Goal: Task Accomplishment & Management: Complete application form

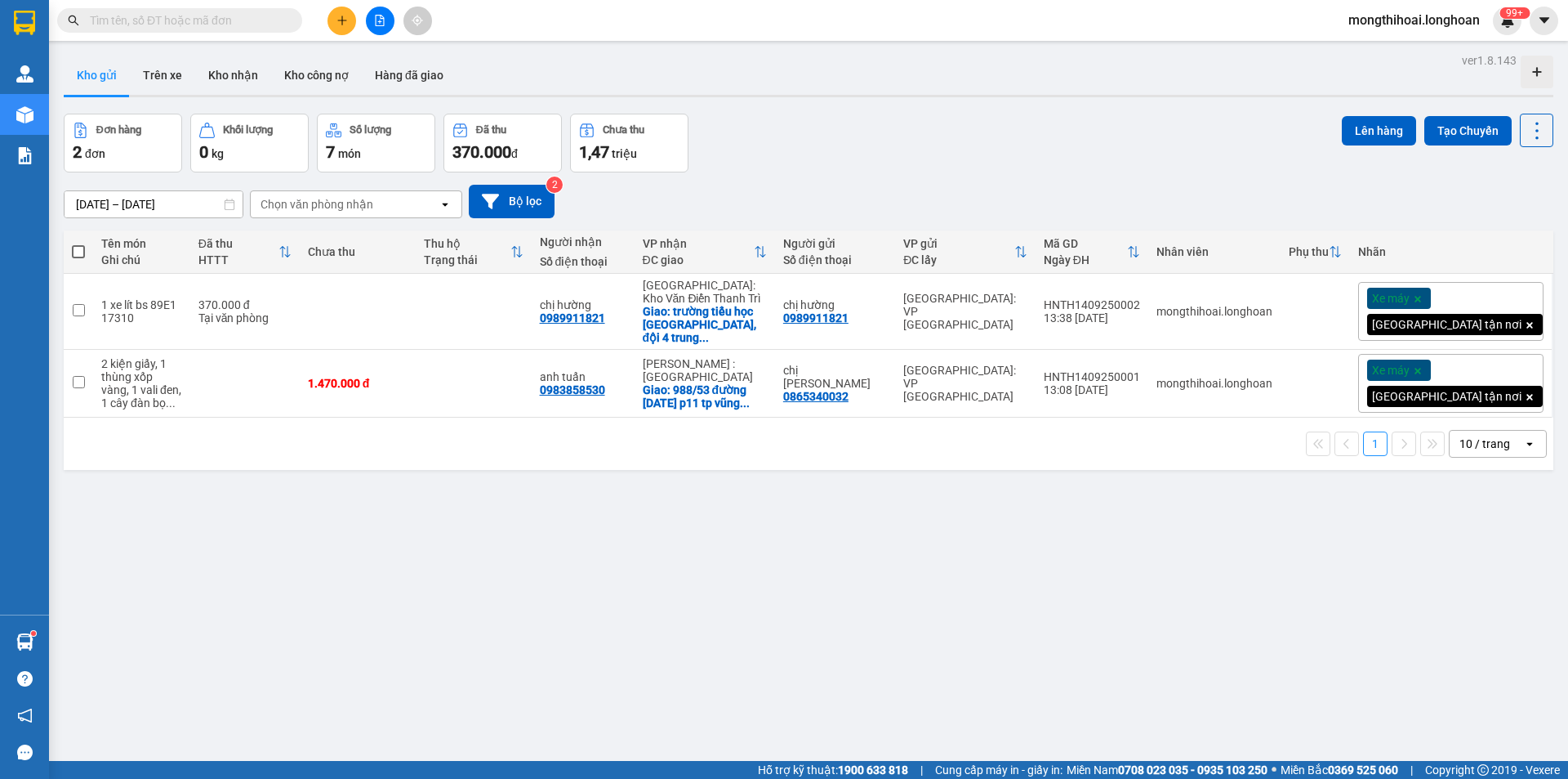
scroll to position [32, 0]
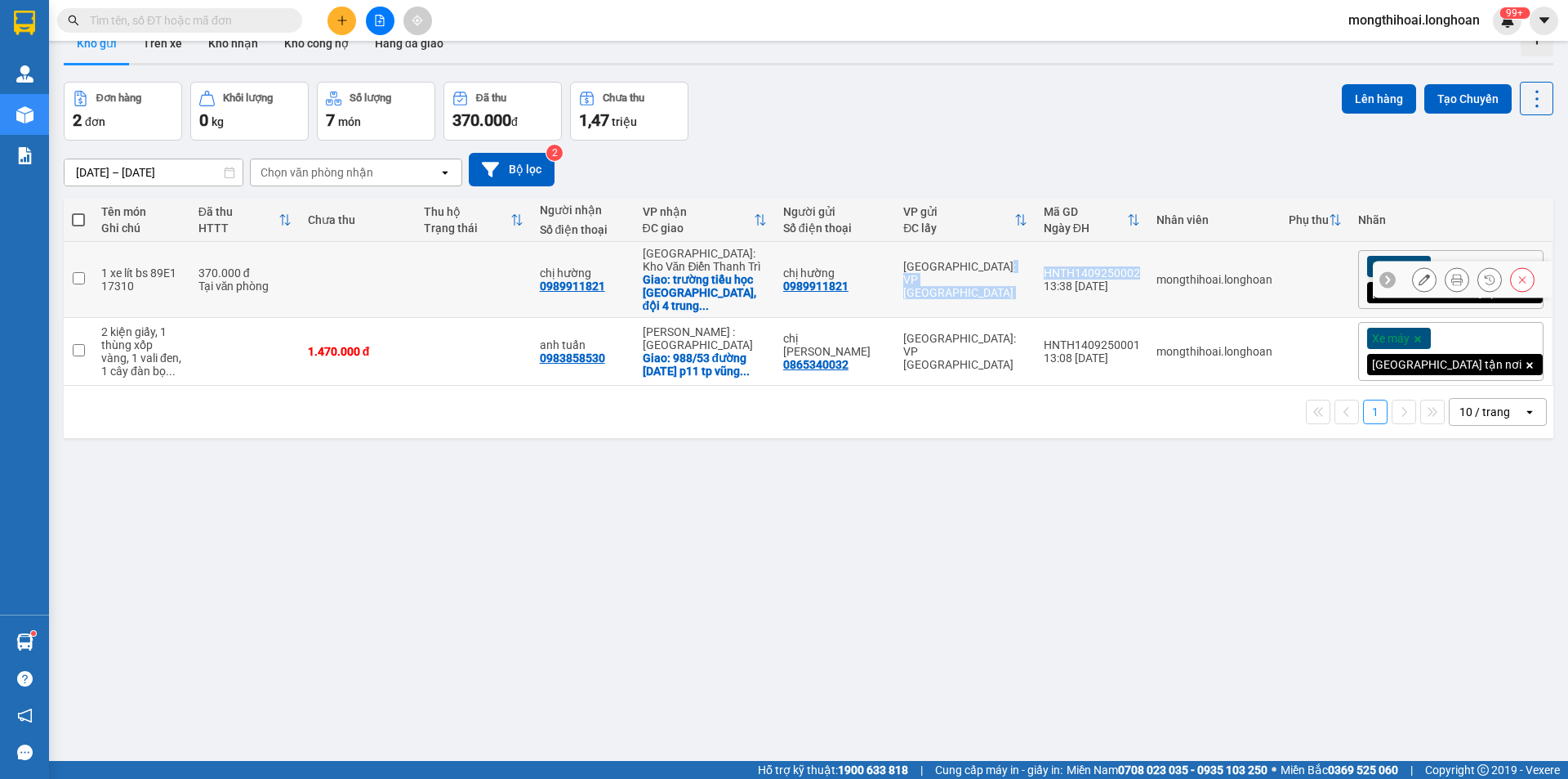
drag, startPoint x: 1111, startPoint y: 268, endPoint x: 1221, endPoint y: 273, distance: 110.1
click at [1221, 273] on tr "1 xe lít bs 89E1 17310 370.000 đ Tại văn phòng chị hường 0989911821 [GEOGRAPHIC…" at bounding box center [809, 280] width 1489 height 76
checkbox input "true"
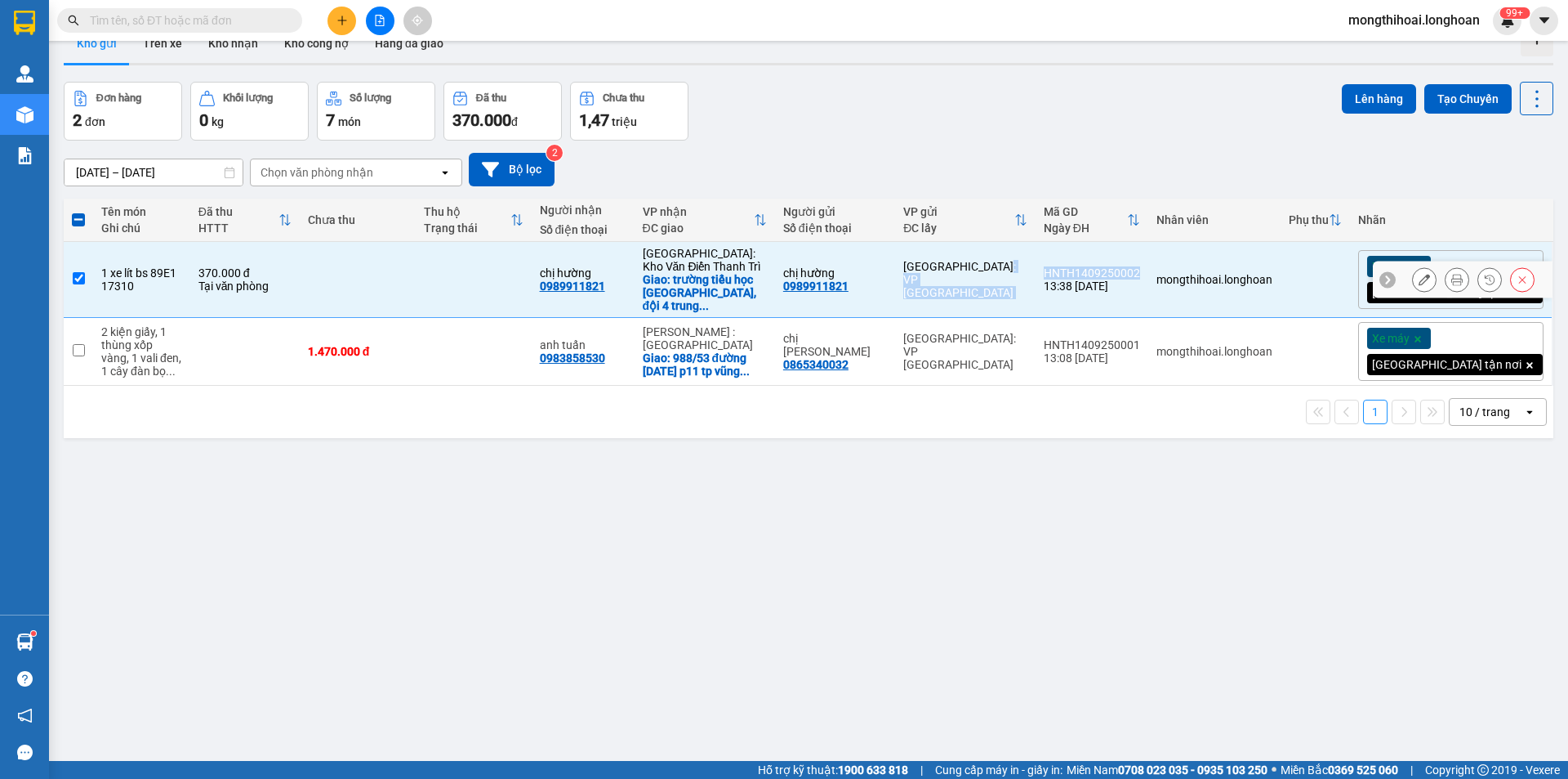
copy tr "Hà Nội: VP Tây Hồ HNTH1409250002"
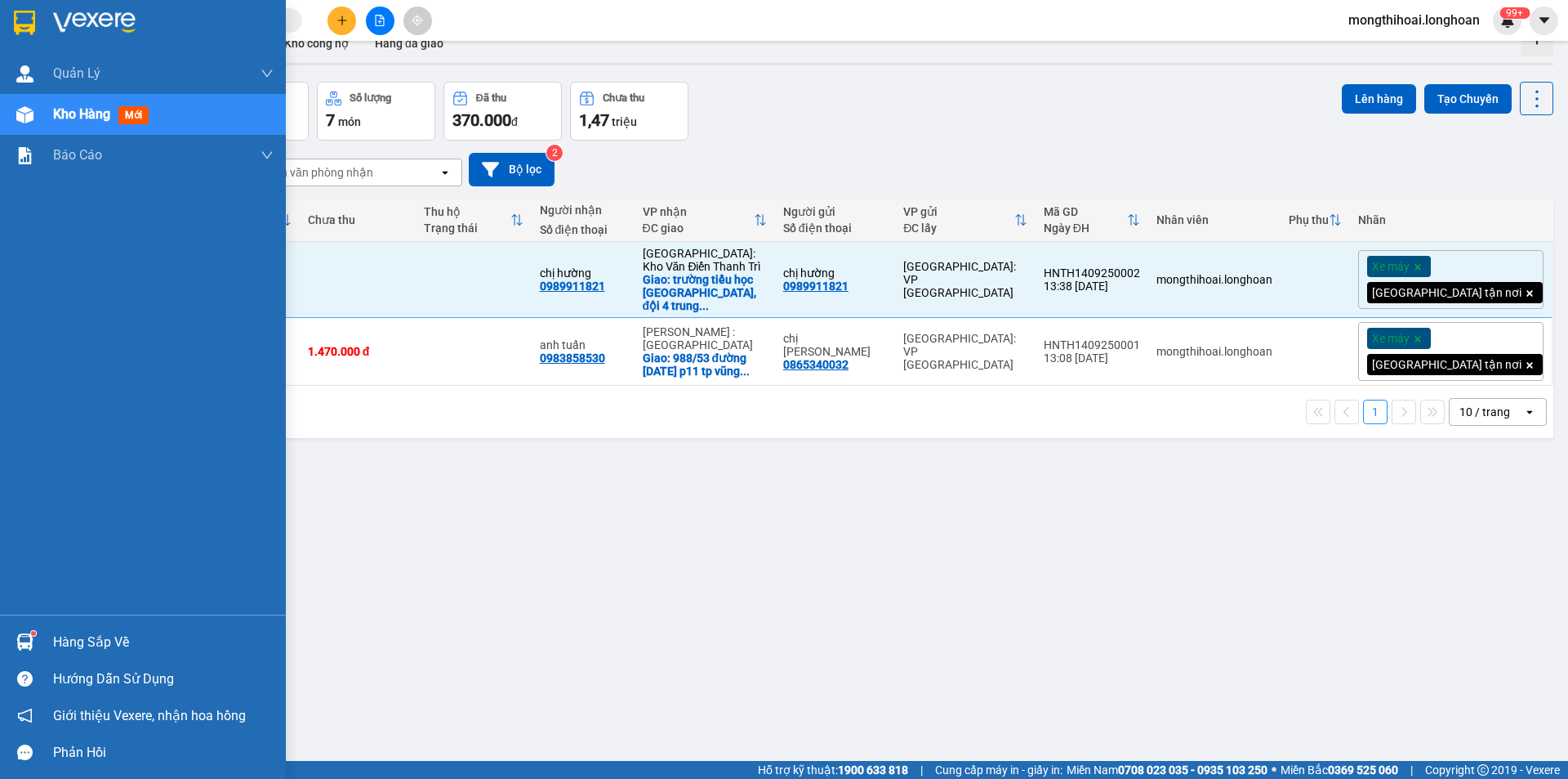
click at [0, 5] on div at bounding box center [143, 27] width 286 height 53
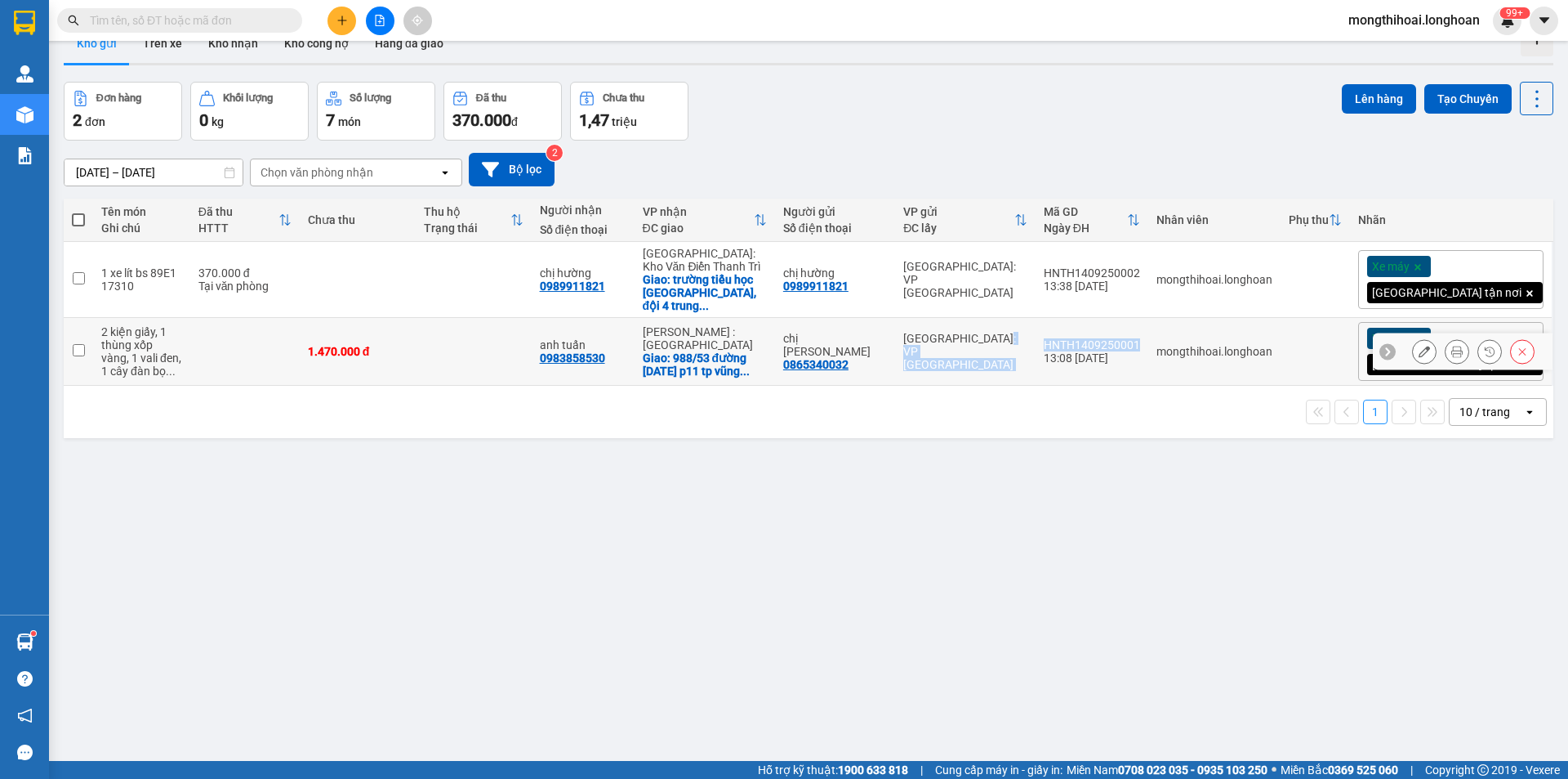
drag, startPoint x: 1114, startPoint y: 335, endPoint x: 1217, endPoint y: 340, distance: 103.1
click at [1217, 340] on tr "2 kiện giấy, 1 thùng xốp vàng, 1 vali đen, 1 cây đàn bọ ... 1.470.000 đ anh tuấ…" at bounding box center [809, 352] width 1489 height 68
checkbox input "true"
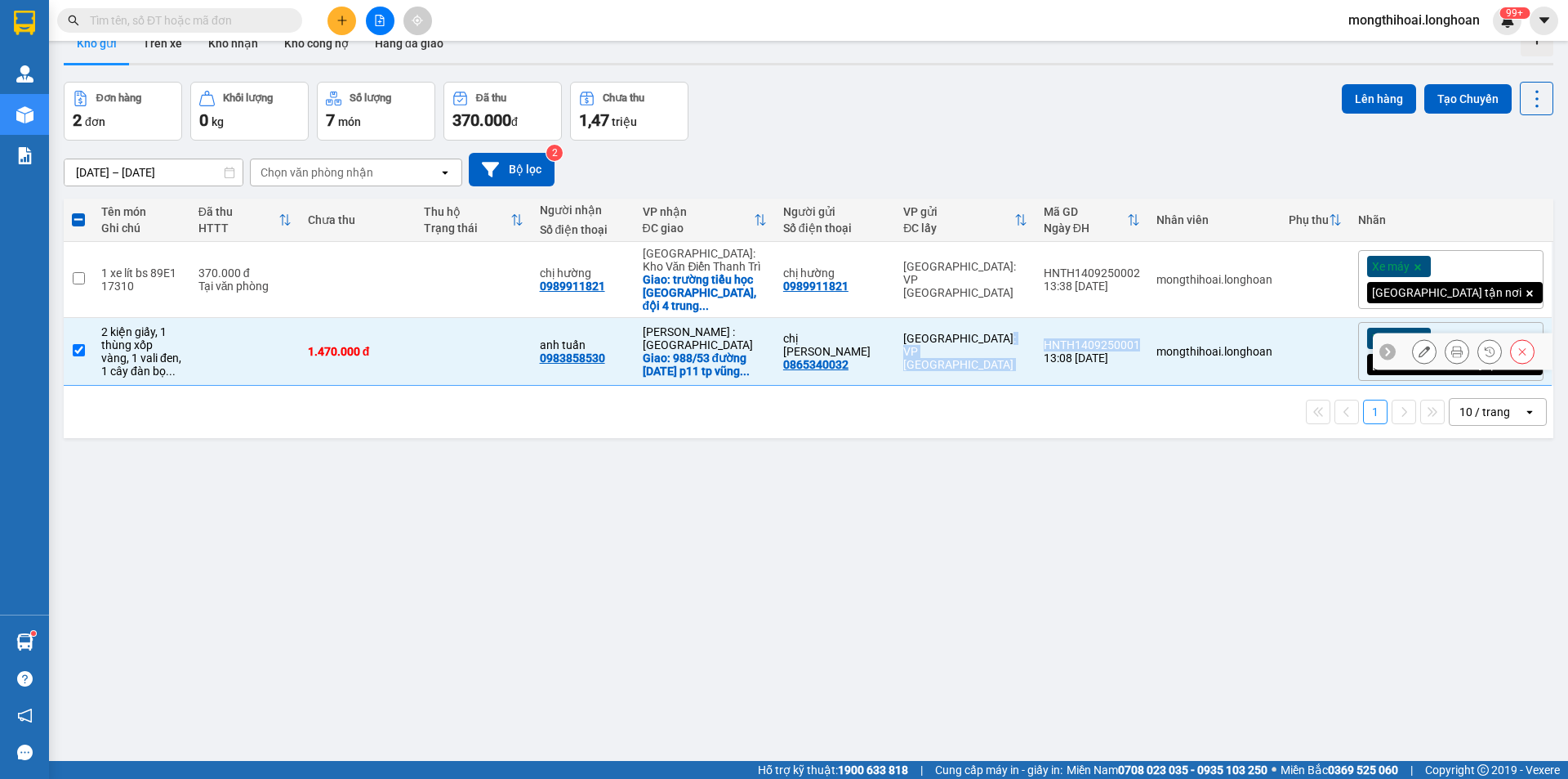
copy tr "Hà Nội: VP Tây Hồ HNTH1409250001"
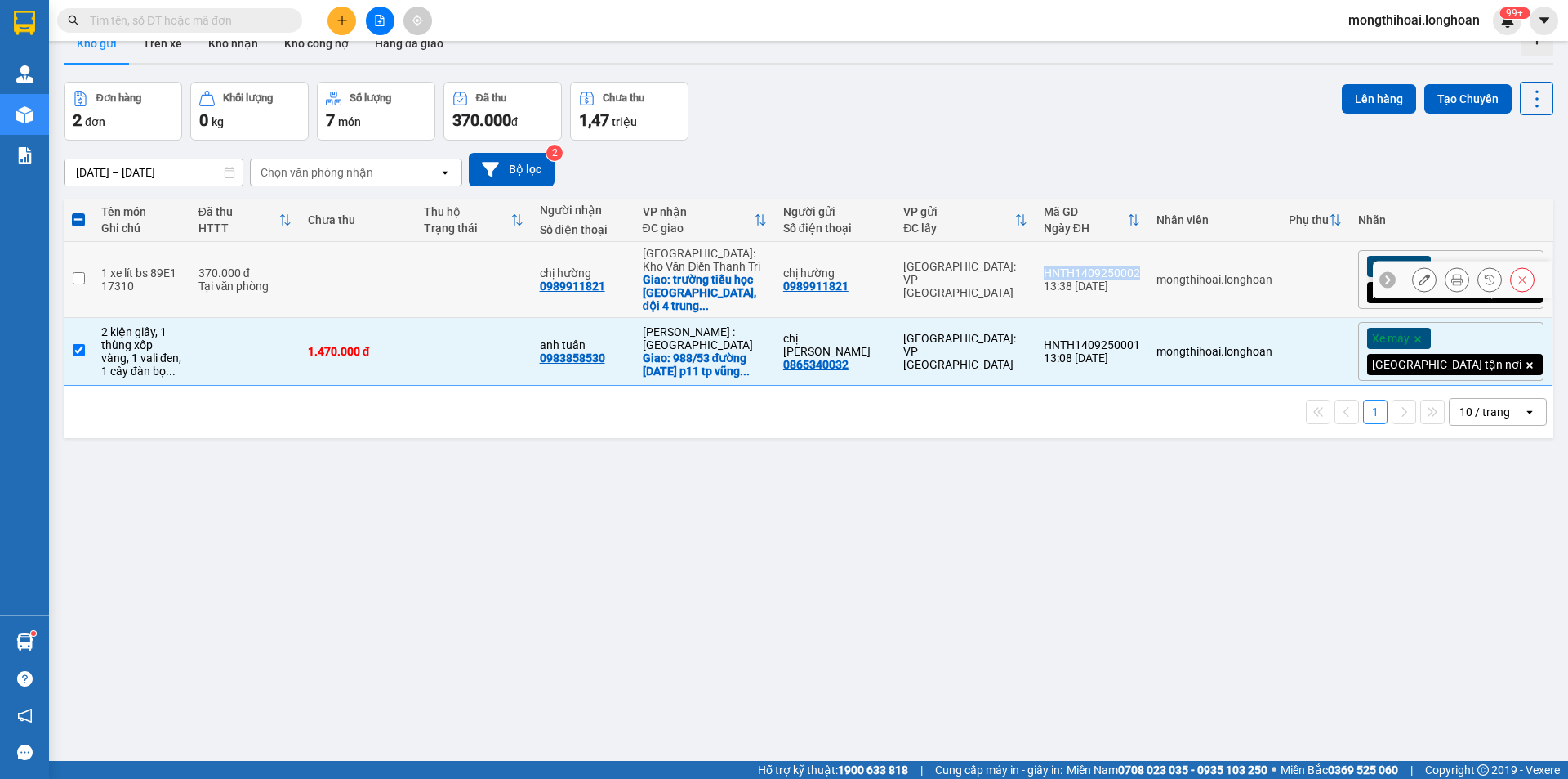
drag, startPoint x: 1117, startPoint y: 266, endPoint x: 1217, endPoint y: 267, distance: 100.0
click at [1149, 267] on td "HNTH1409250002 13:38 14/09" at bounding box center [1092, 280] width 113 height 76
checkbox input "true"
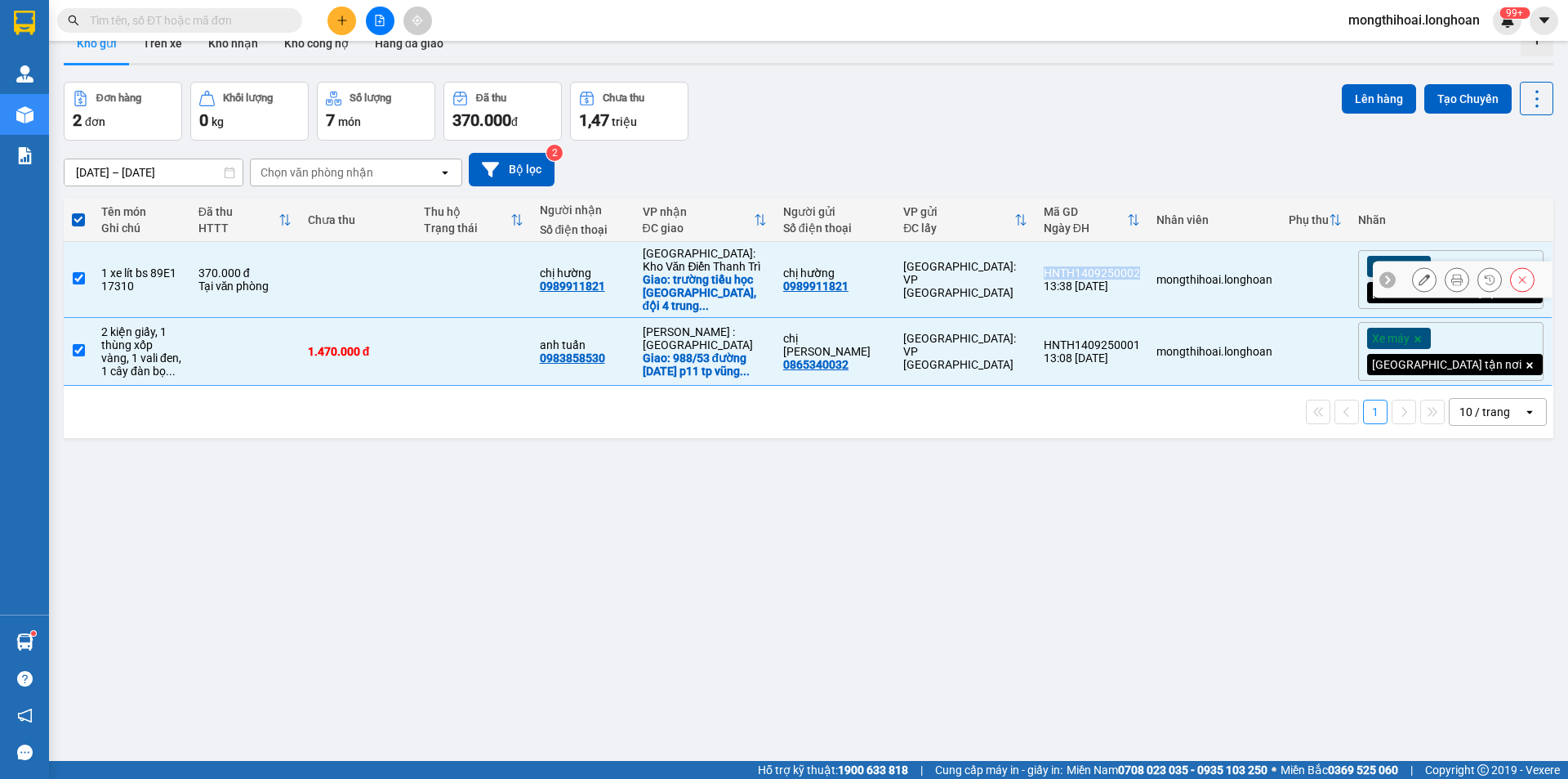
copy div "HNTH1409250002"
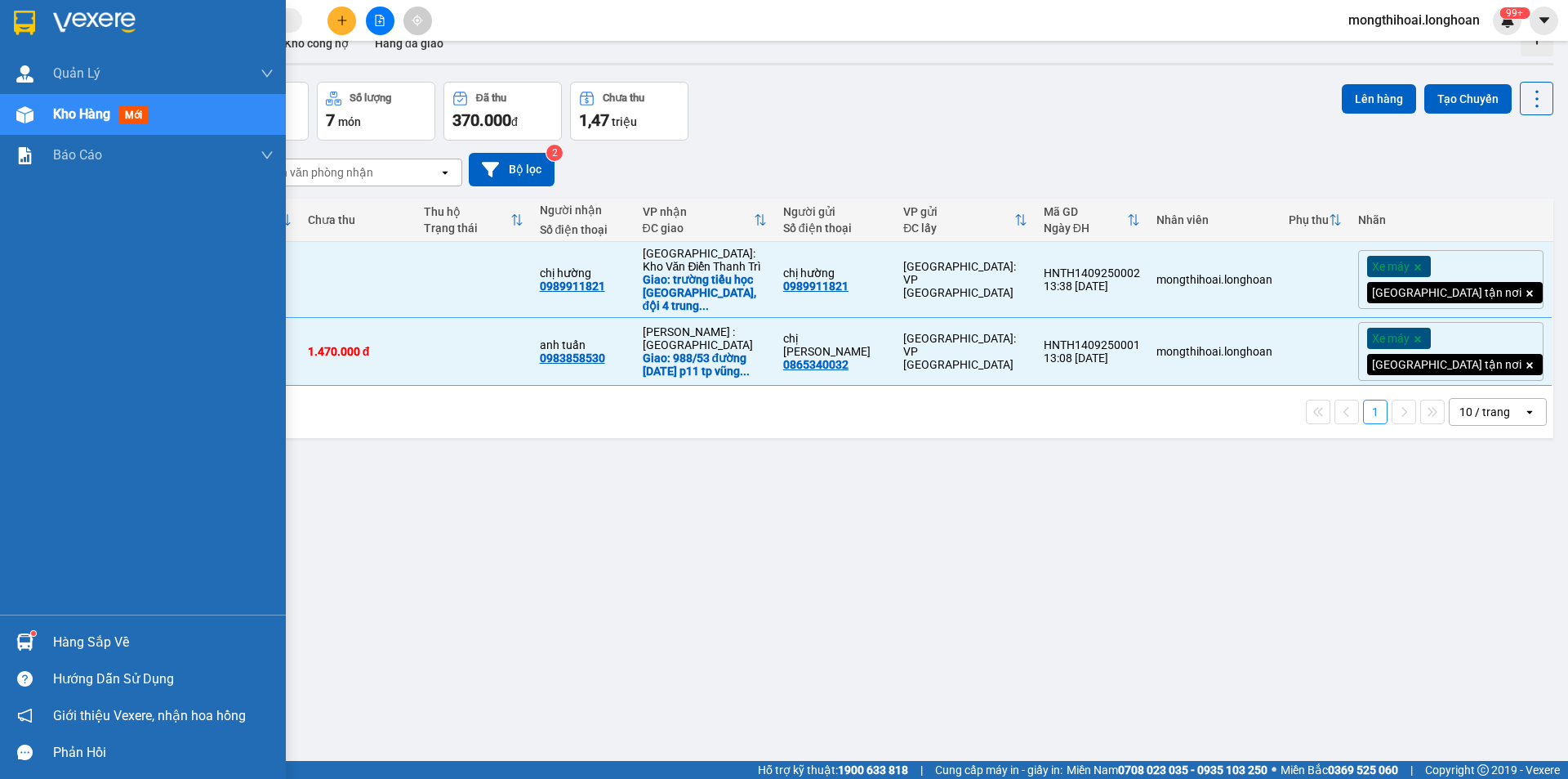
click at [4, 24] on div at bounding box center [143, 27] width 286 height 53
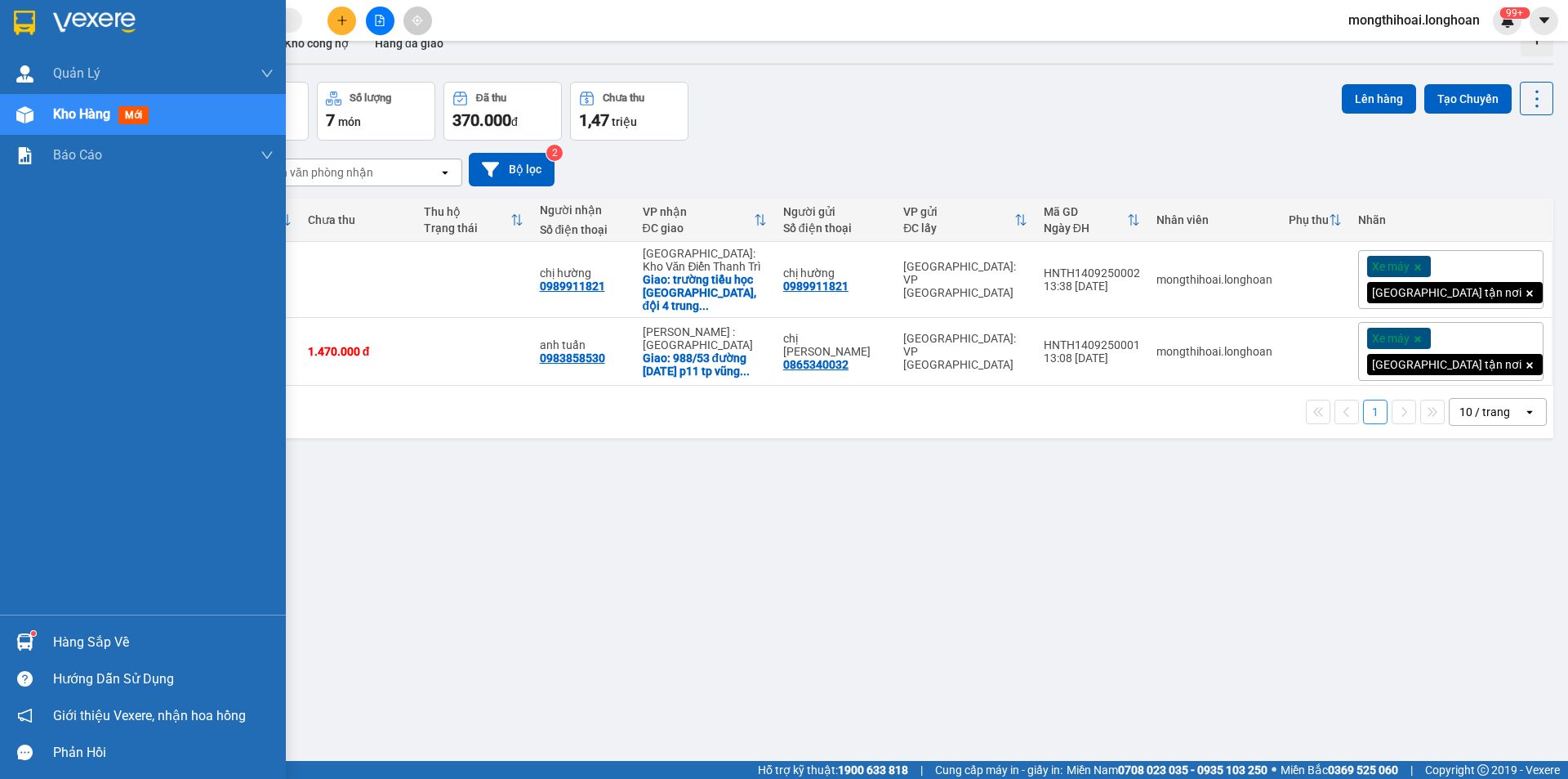
click at [1, 15] on div at bounding box center [143, 27] width 286 height 53
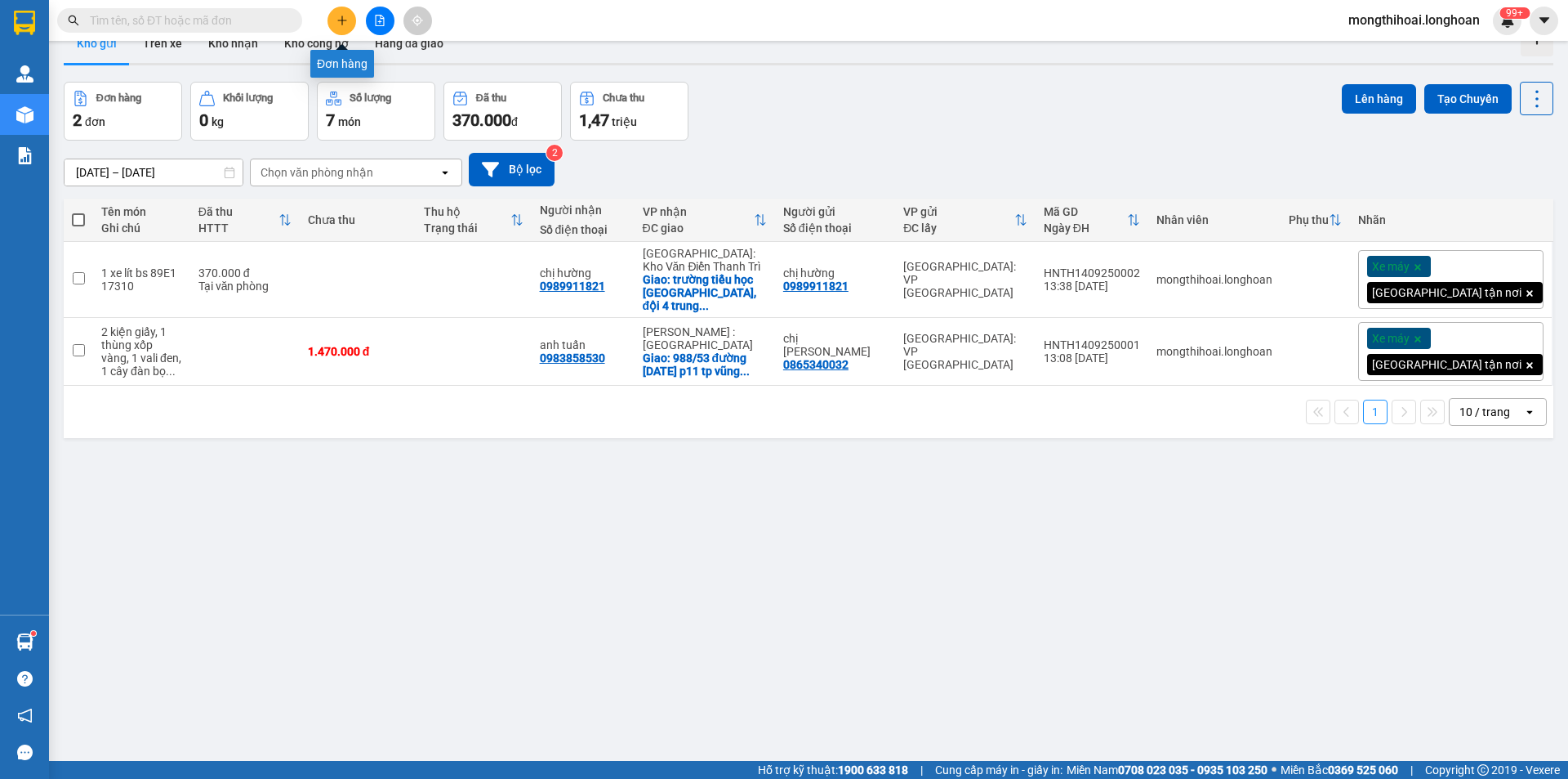
click at [335, 16] on button at bounding box center [342, 20] width 28 height 28
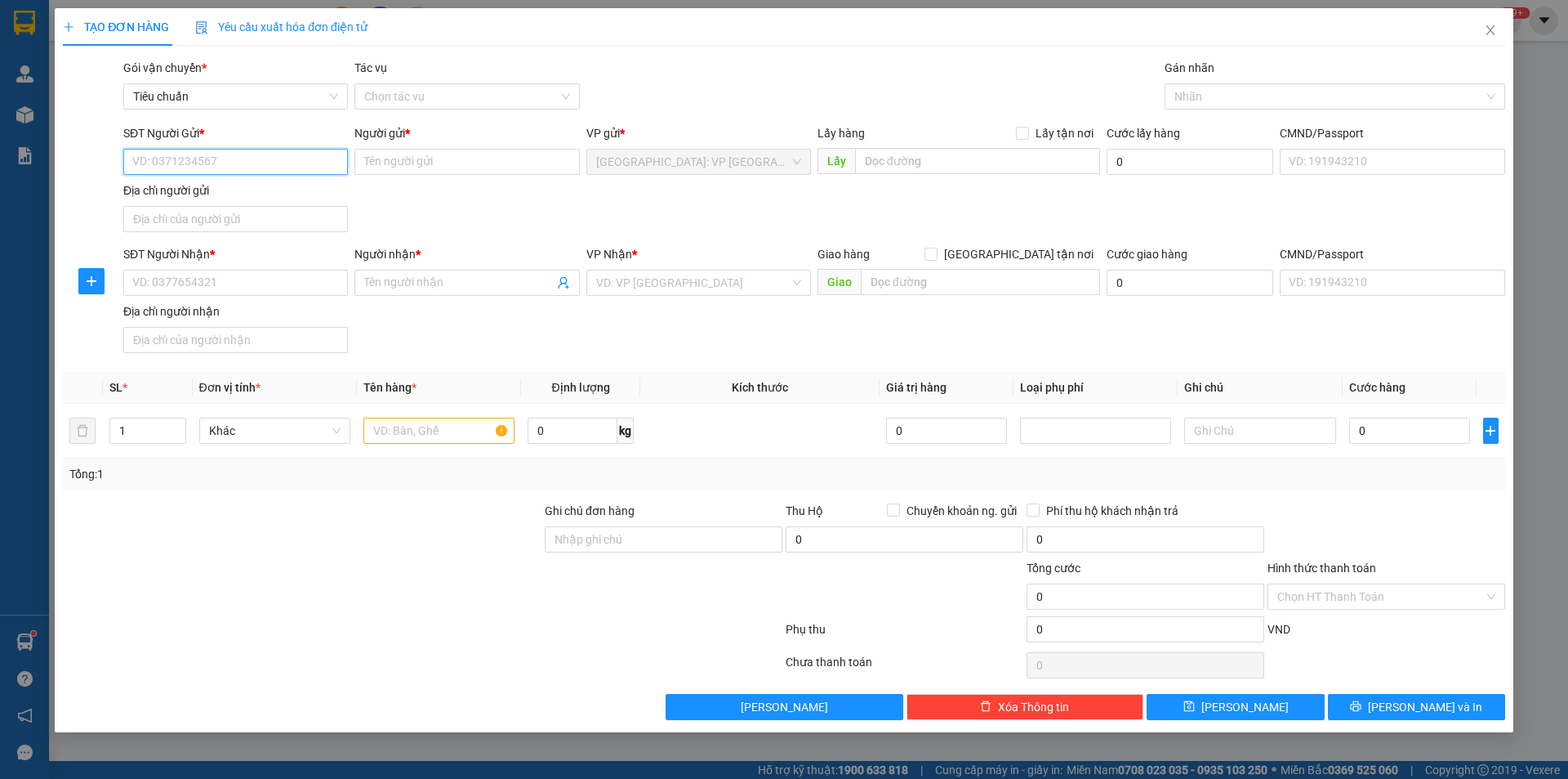
click at [321, 164] on input "SĐT Người Gửi *" at bounding box center [235, 161] width 224 height 27
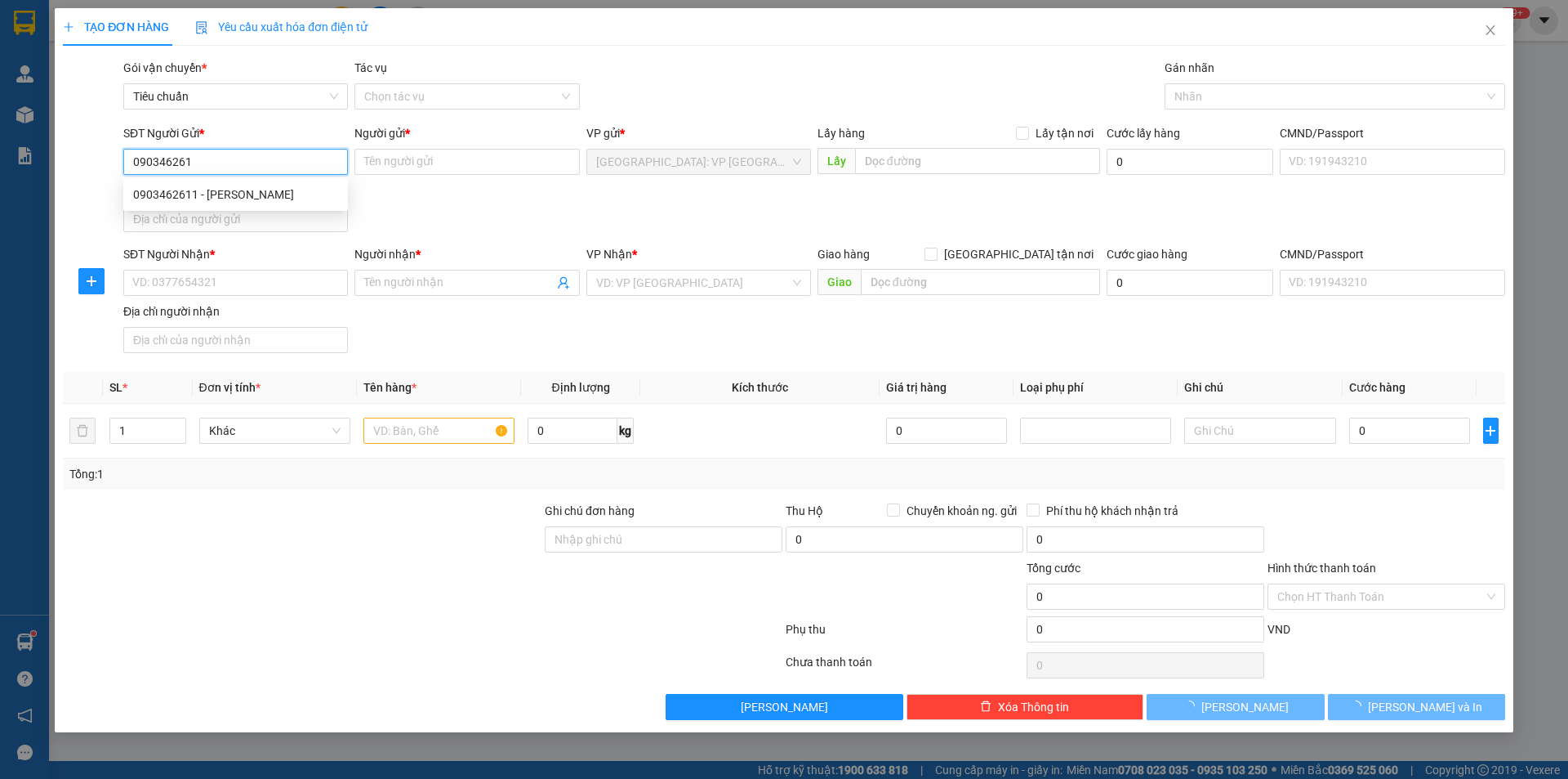
type input "0903462611"
click at [240, 192] on div "0903462611 - anh luân" at bounding box center [235, 194] width 205 height 18
type input "anh luân"
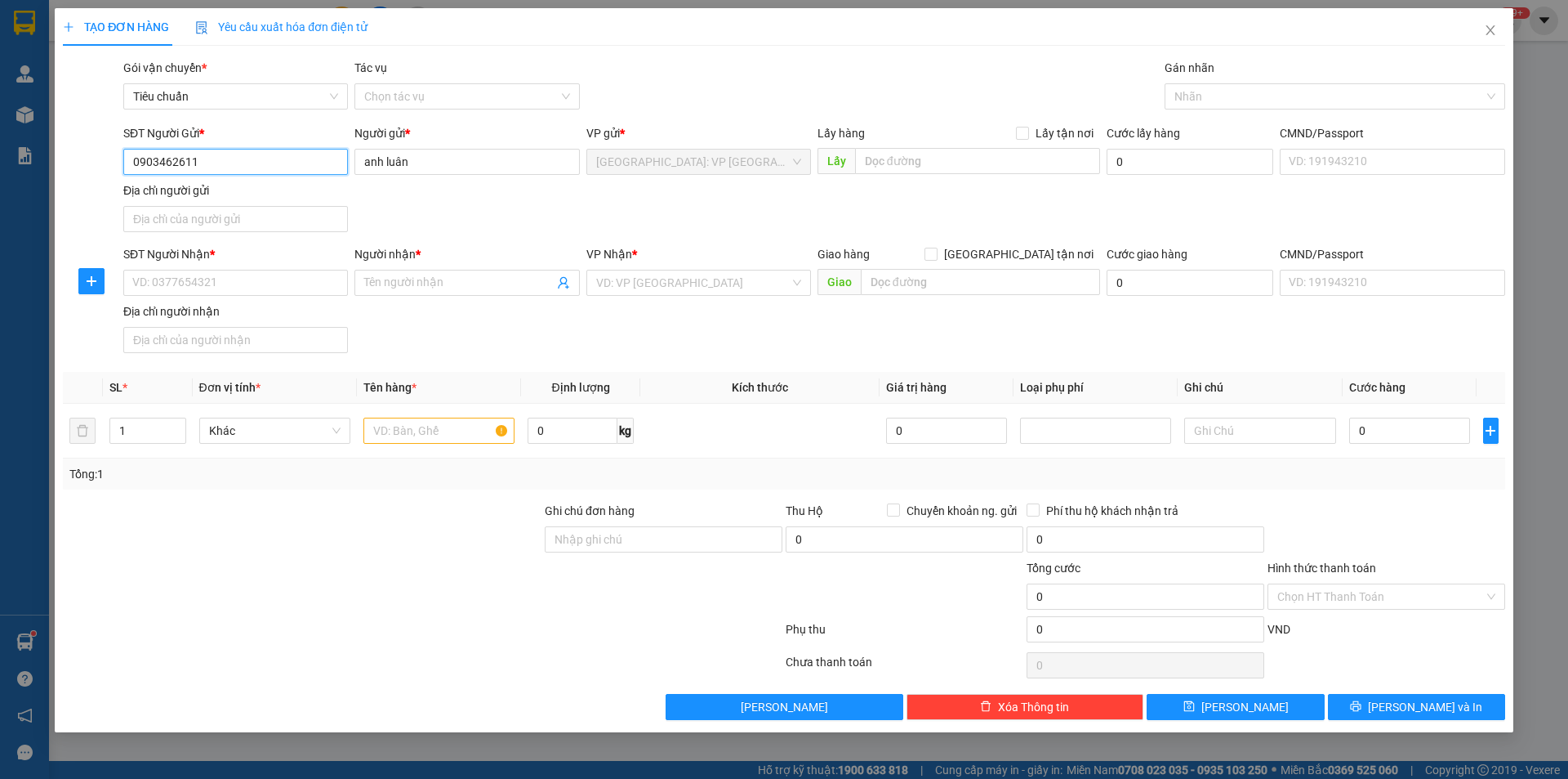
click at [300, 166] on input "0903462611" at bounding box center [235, 161] width 224 height 27
click at [299, 165] on input "0903462611" at bounding box center [235, 161] width 224 height 27
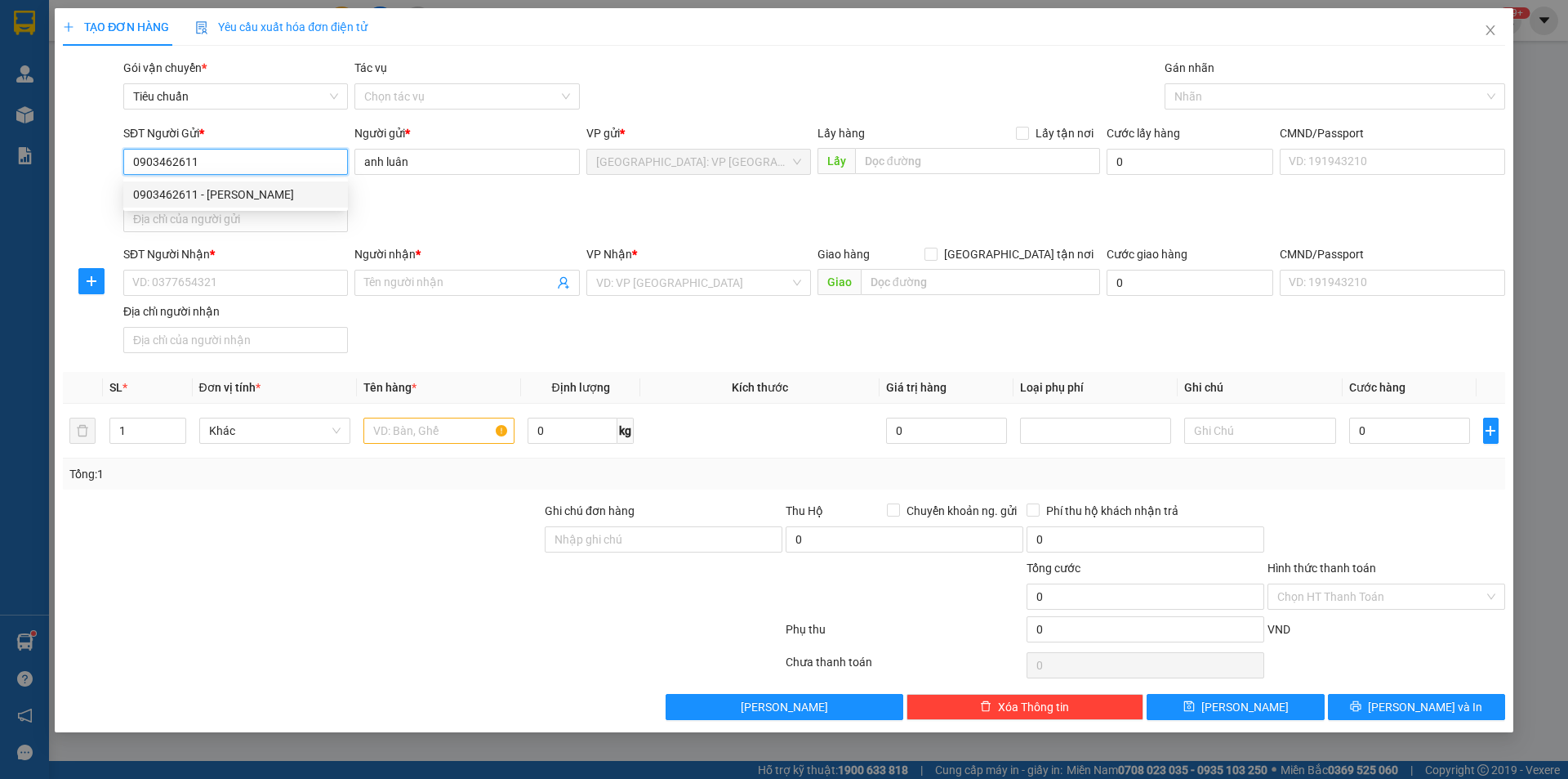
click at [299, 165] on input "0903462611" at bounding box center [235, 161] width 224 height 27
type input "0903462611"
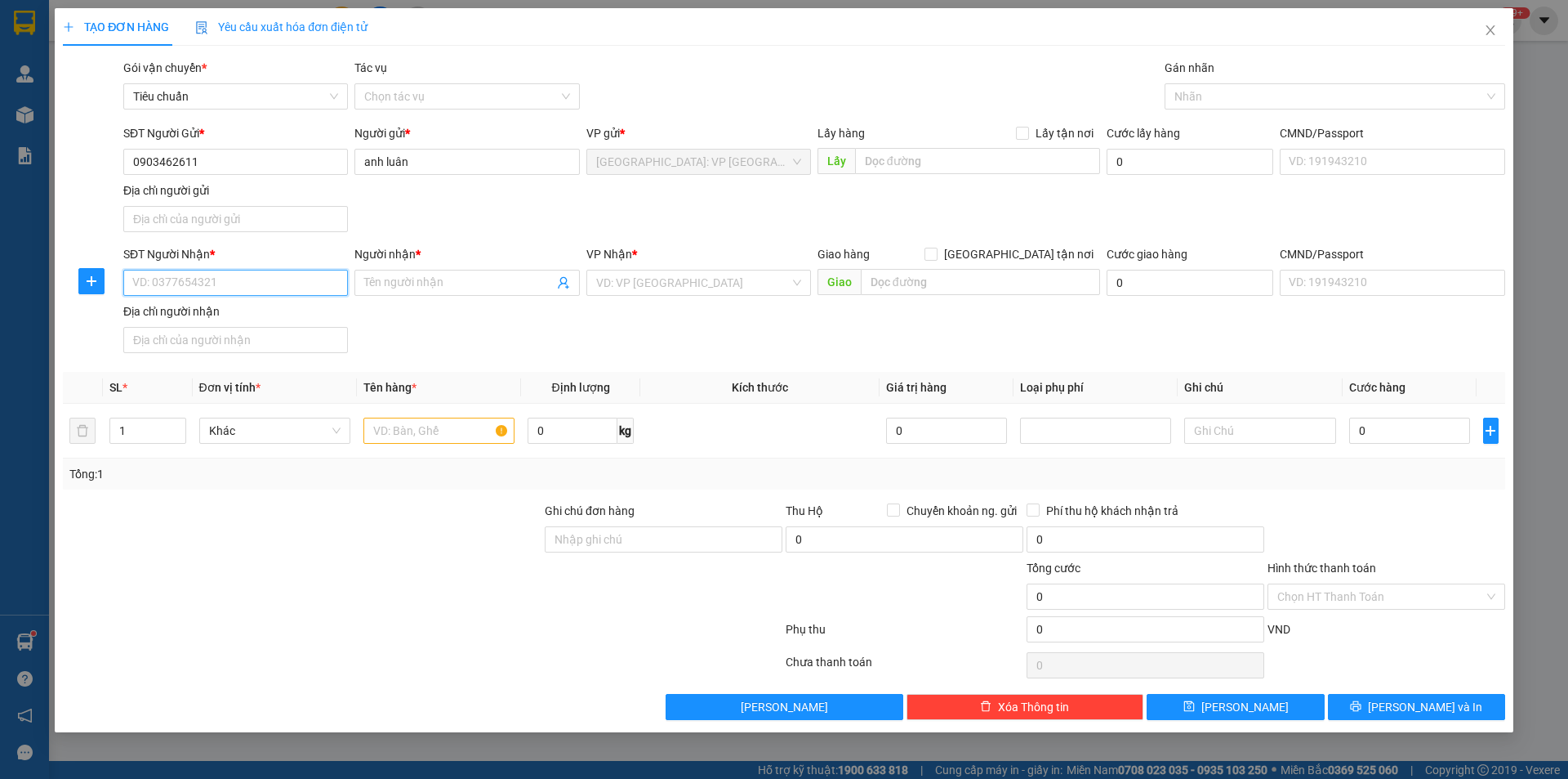
click at [339, 283] on input "SĐT Người Nhận *" at bounding box center [235, 282] width 224 height 27
type input "0919888739"
click at [495, 283] on input "Người nhận *" at bounding box center [459, 283] width 189 height 18
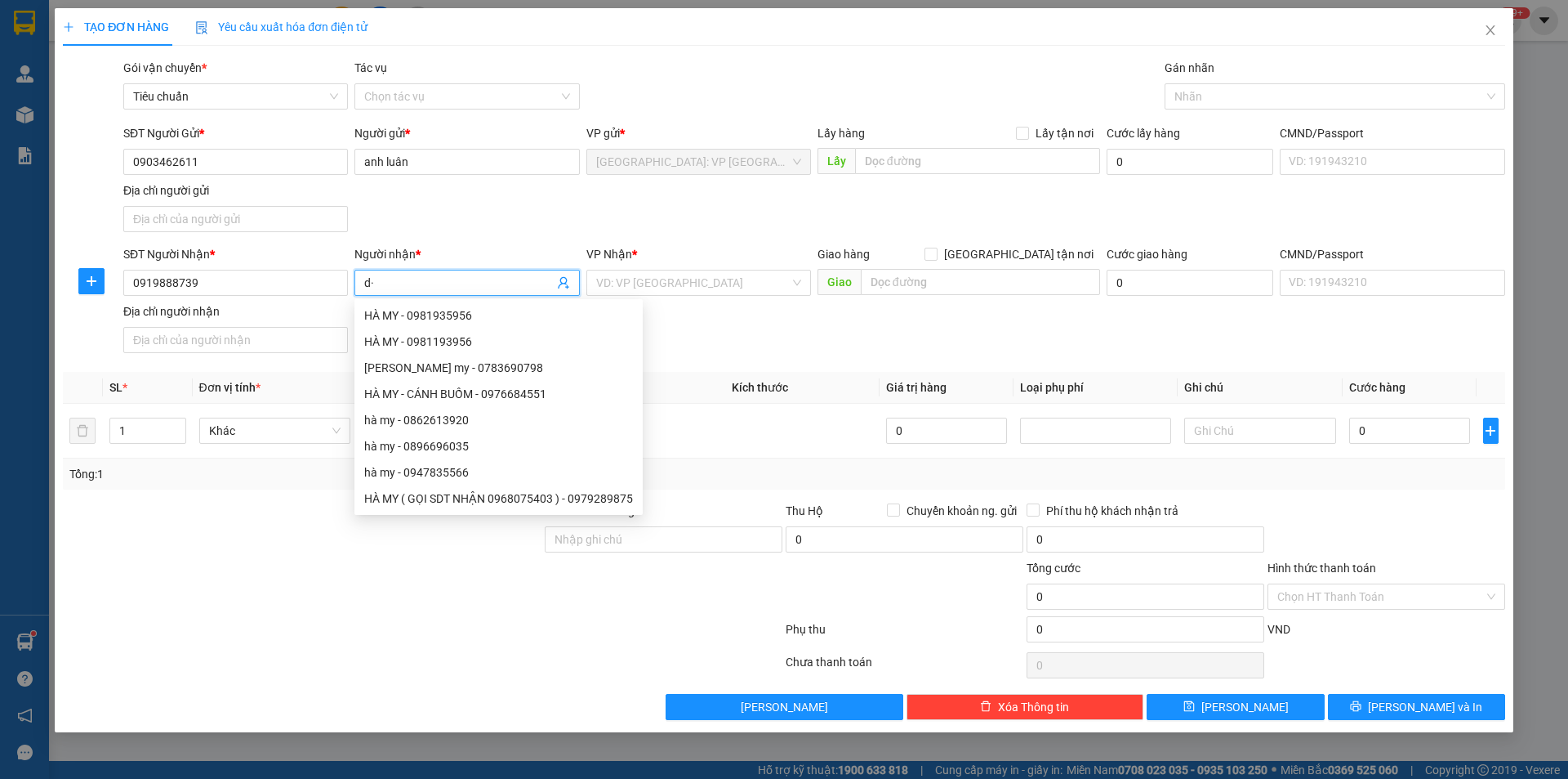
type input "d"
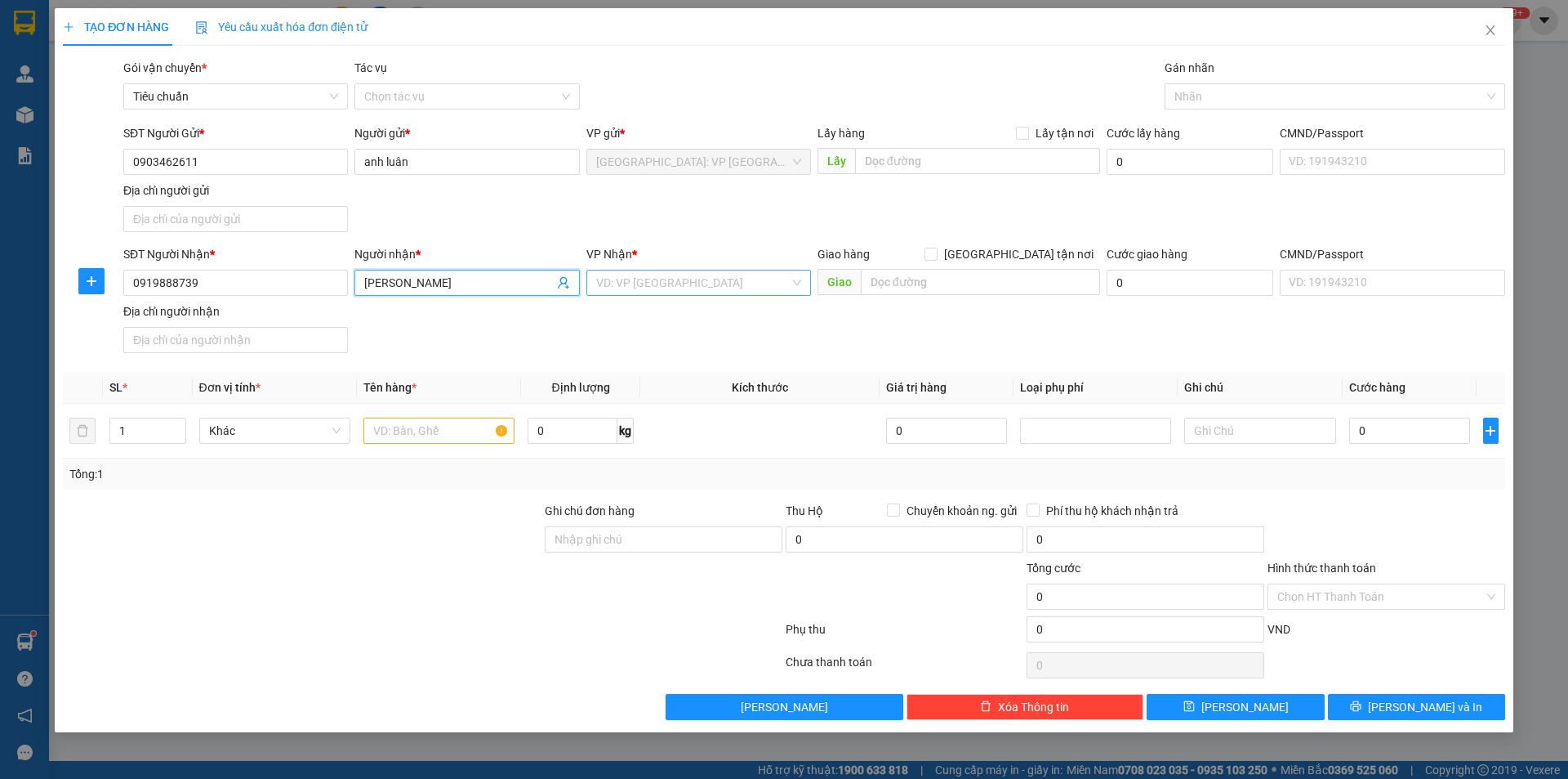
type input "đặng hà thành cư"
click at [643, 286] on input "search" at bounding box center [692, 282] width 193 height 25
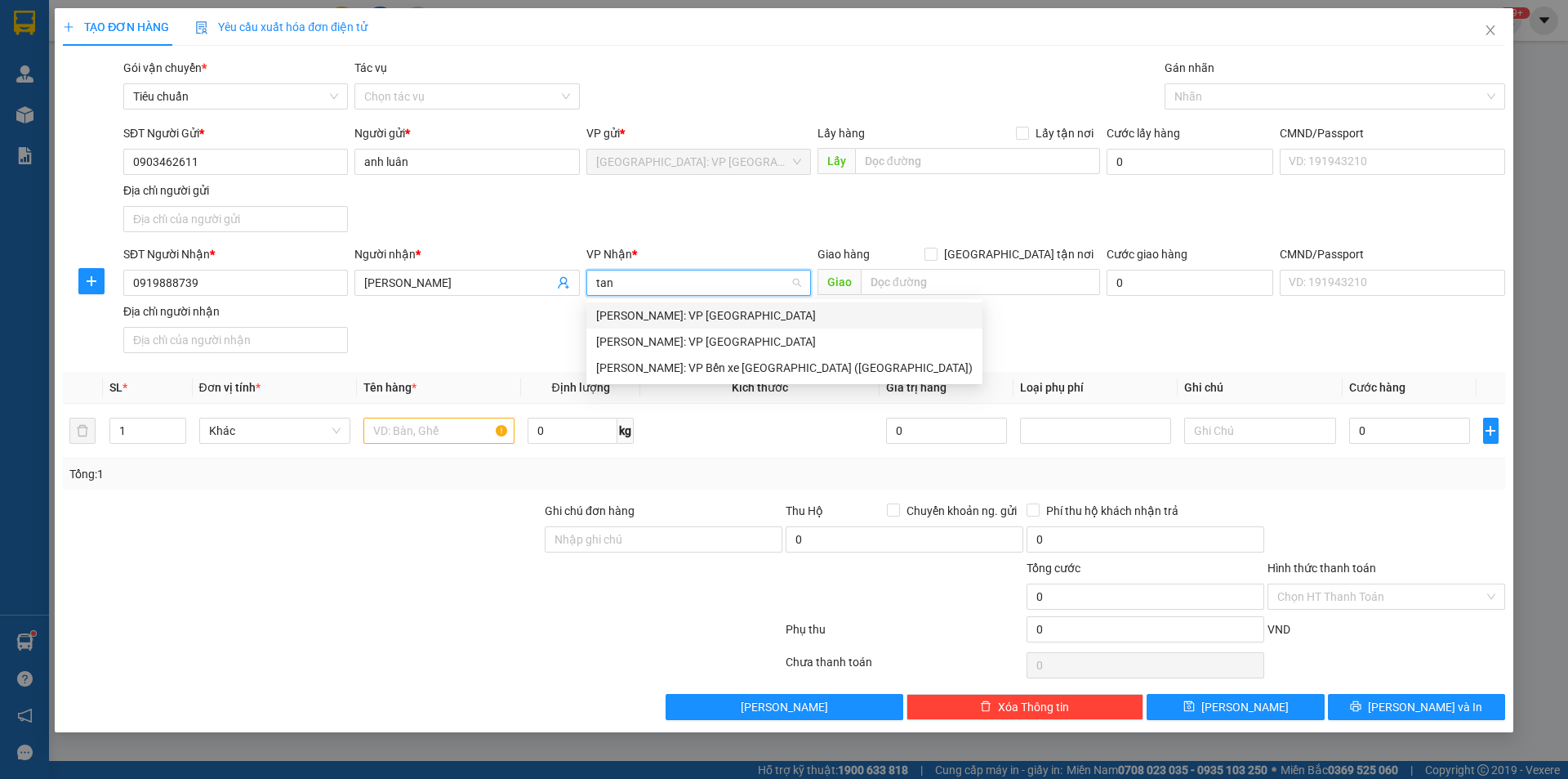
type input "tan"
click at [709, 312] on div "[PERSON_NAME]: VP [GEOGRAPHIC_DATA]" at bounding box center [706, 315] width 220 height 18
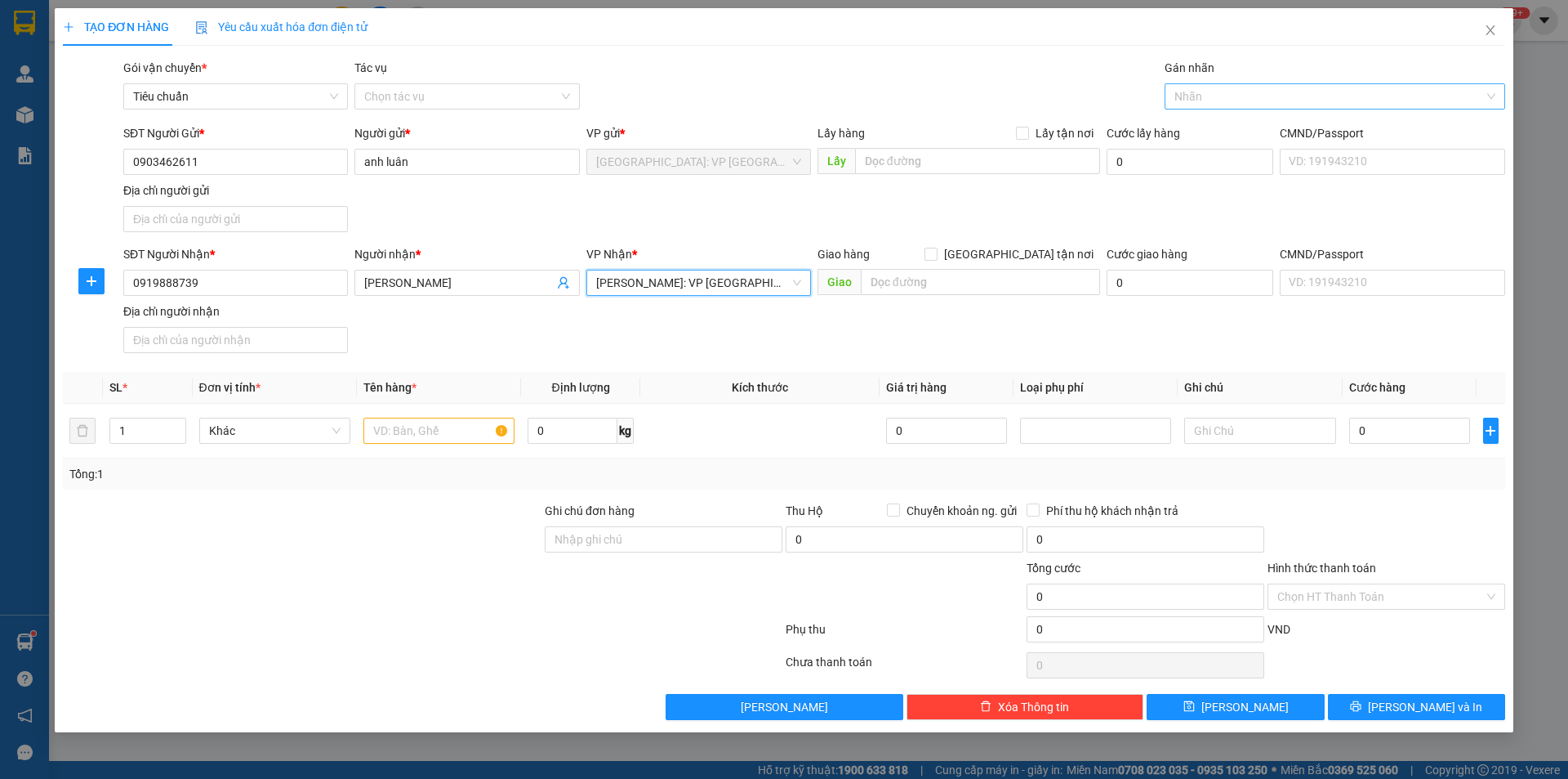
click at [1201, 93] on div at bounding box center [1326, 96] width 316 height 19
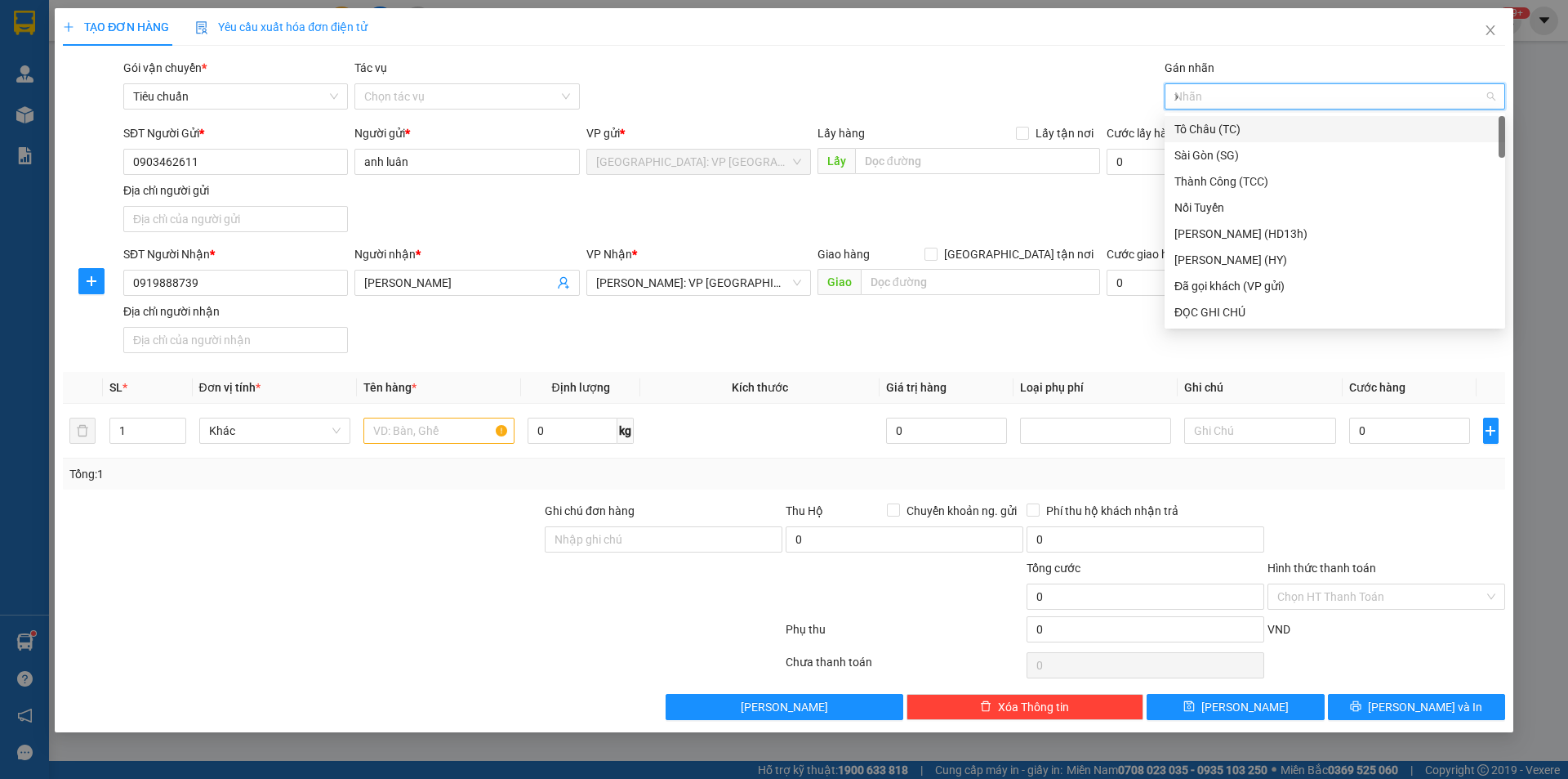
type input "xe"
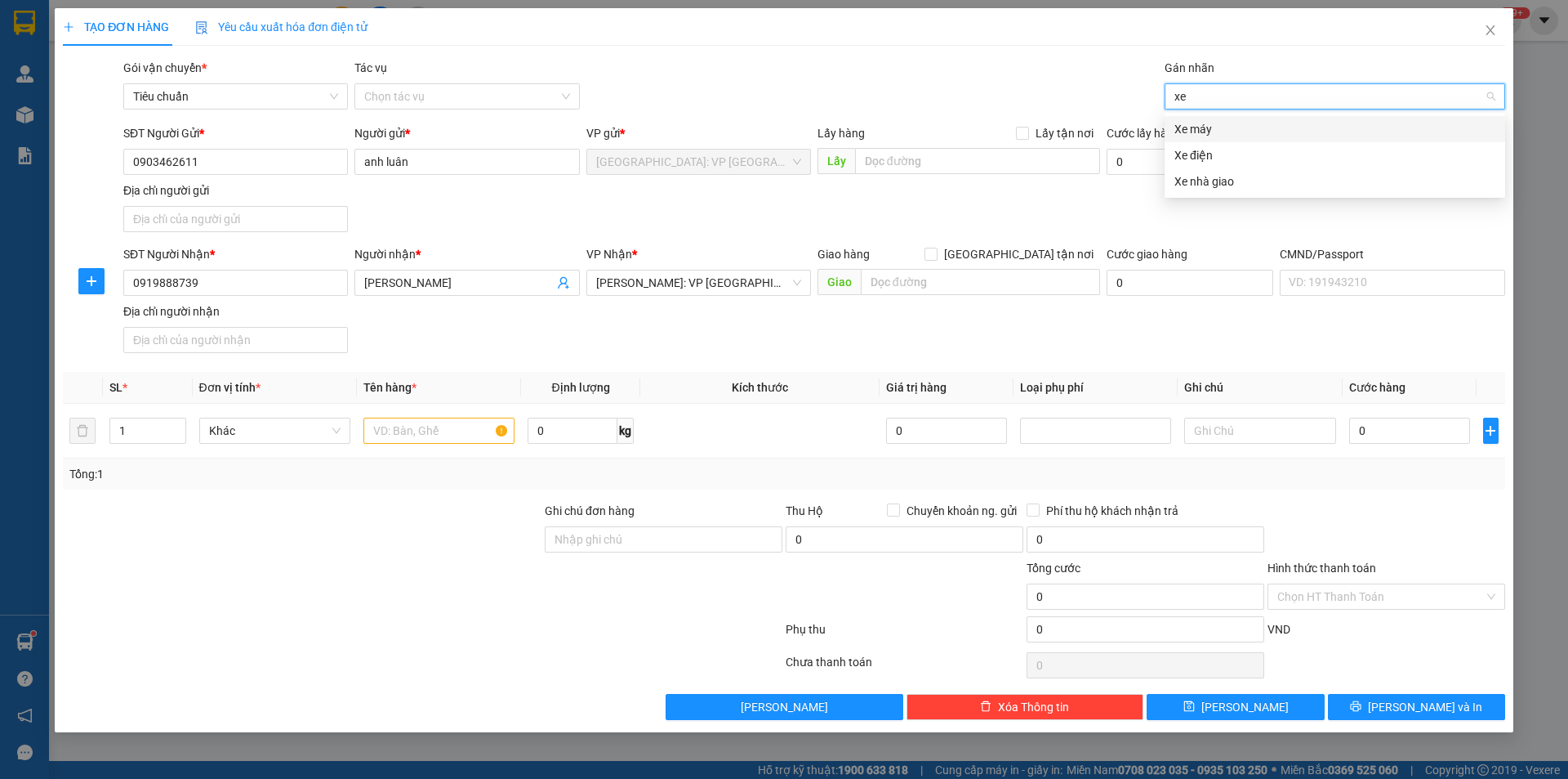
click at [1201, 119] on div "Xe máy" at bounding box center [1334, 129] width 341 height 27
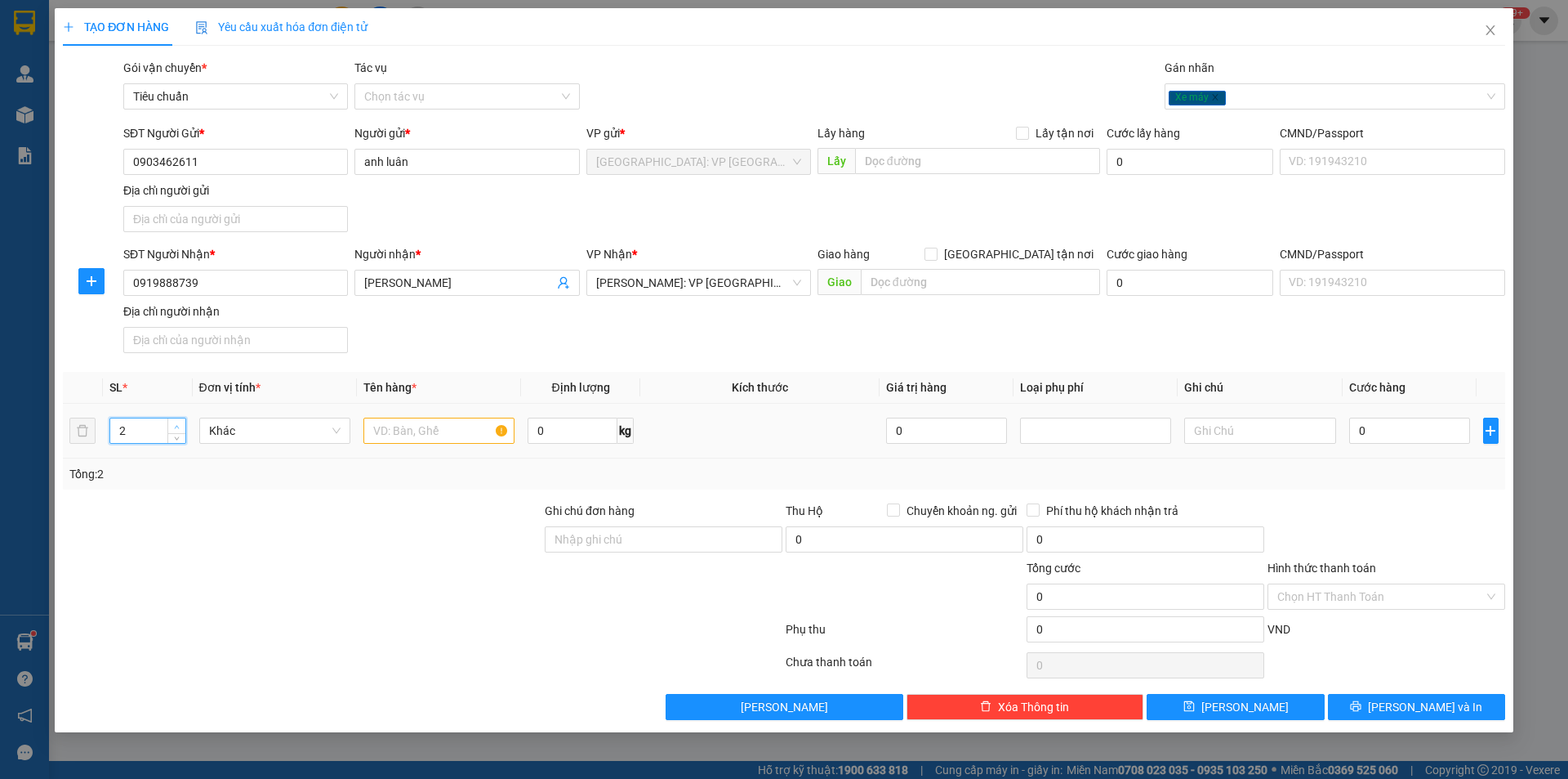
click at [175, 422] on span "up" at bounding box center [177, 426] width 10 height 10
type input "3"
click at [177, 422] on span "up" at bounding box center [177, 426] width 10 height 10
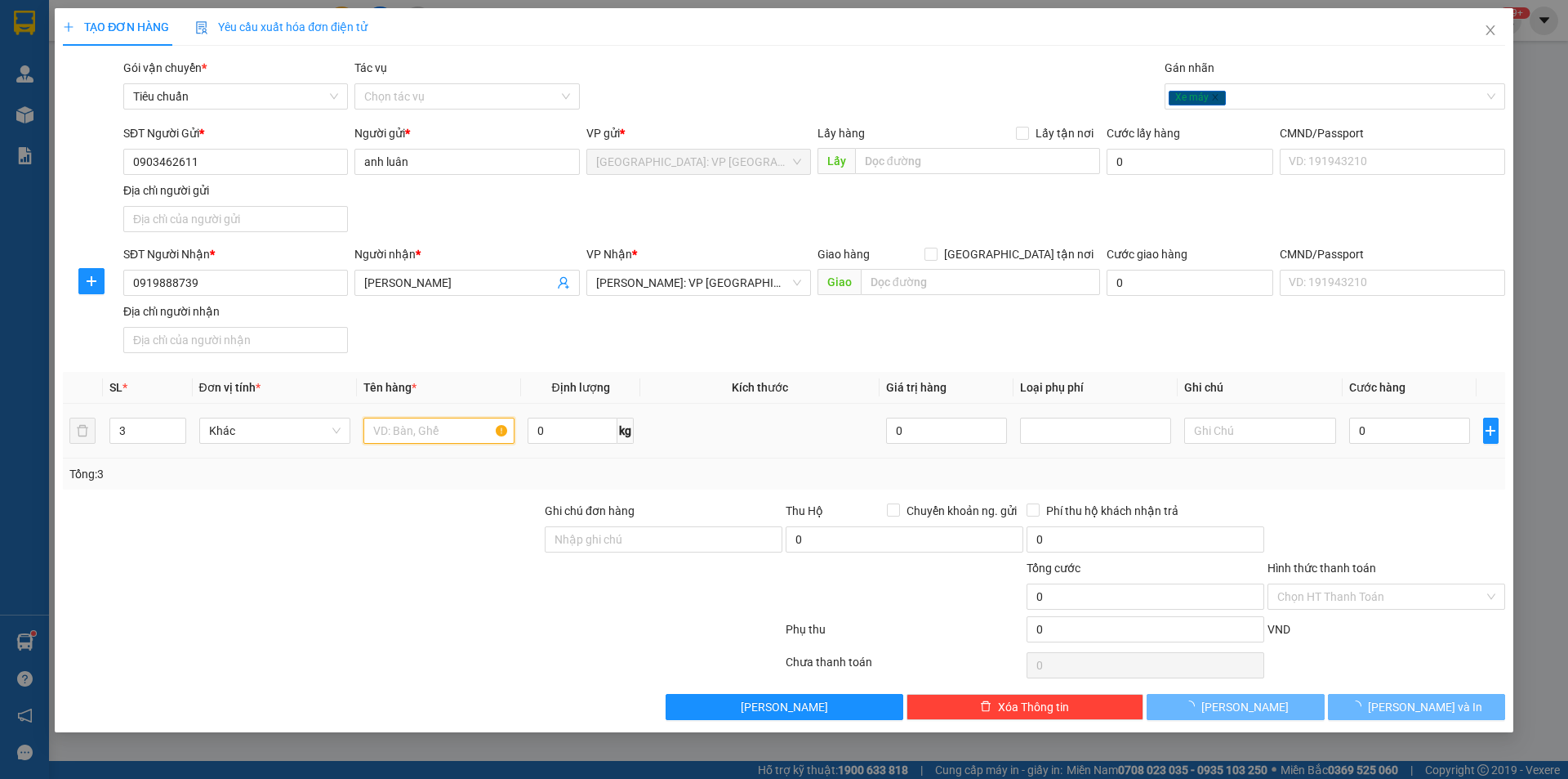
drag, startPoint x: 387, startPoint y: 433, endPoint x: 397, endPoint y: 433, distance: 10.0
click at [397, 433] on input "text" at bounding box center [439, 431] width 151 height 27
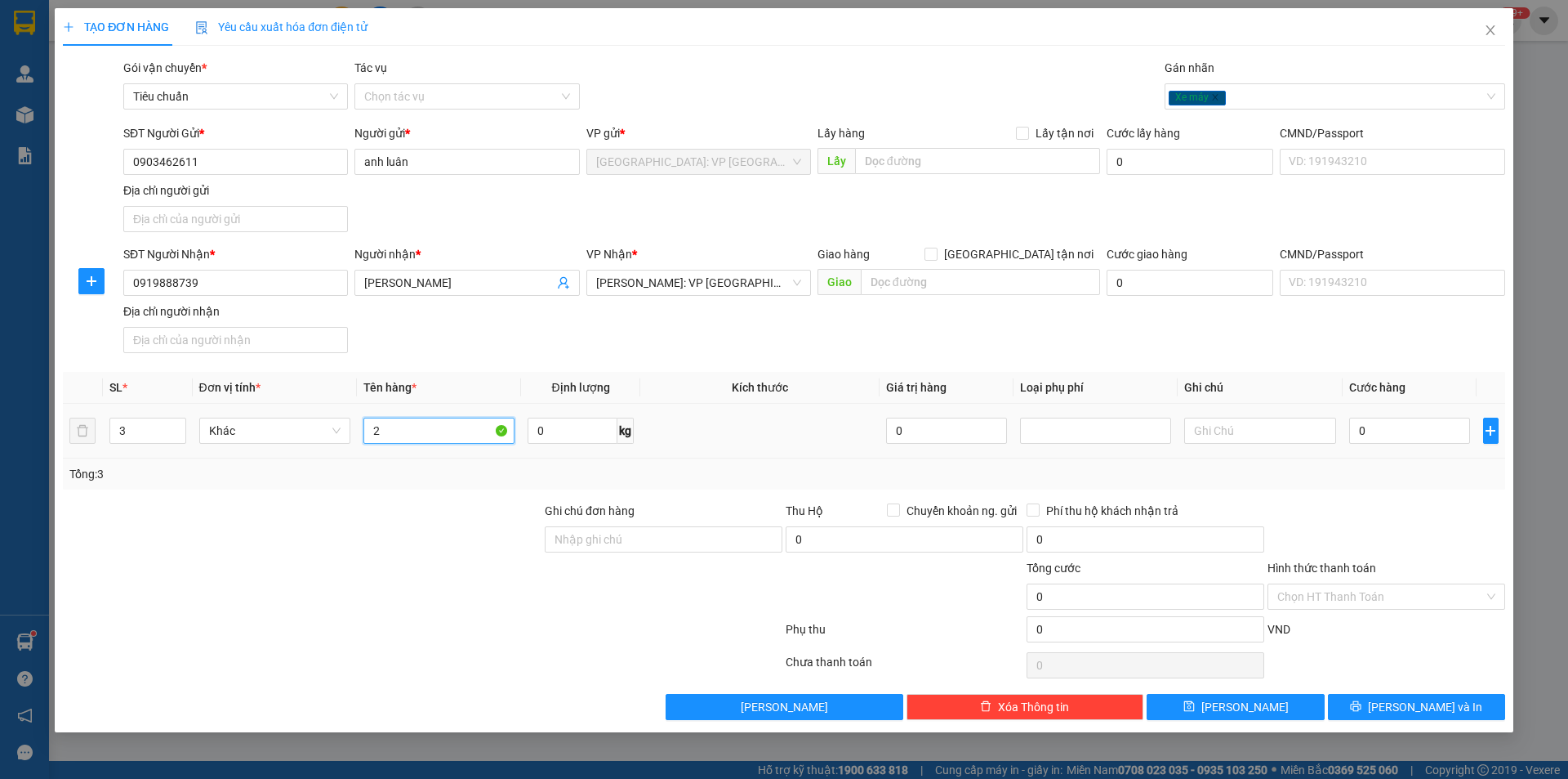
type input "2"
click at [474, 423] on input "1 xe số bs 59DB 164 65, 1 XE SÔ 59DB10915, 1 KIỆN TÚI ĐEN CUỐNMNAG CO" at bounding box center [439, 431] width 151 height 27
click at [485, 425] on input "1 xe số bs 59DB 164 65, 1 XE SÔ 59DB10915, 1 KIỆN TÚI ĐEN CUỐNG CO" at bounding box center [439, 431] width 151 height 27
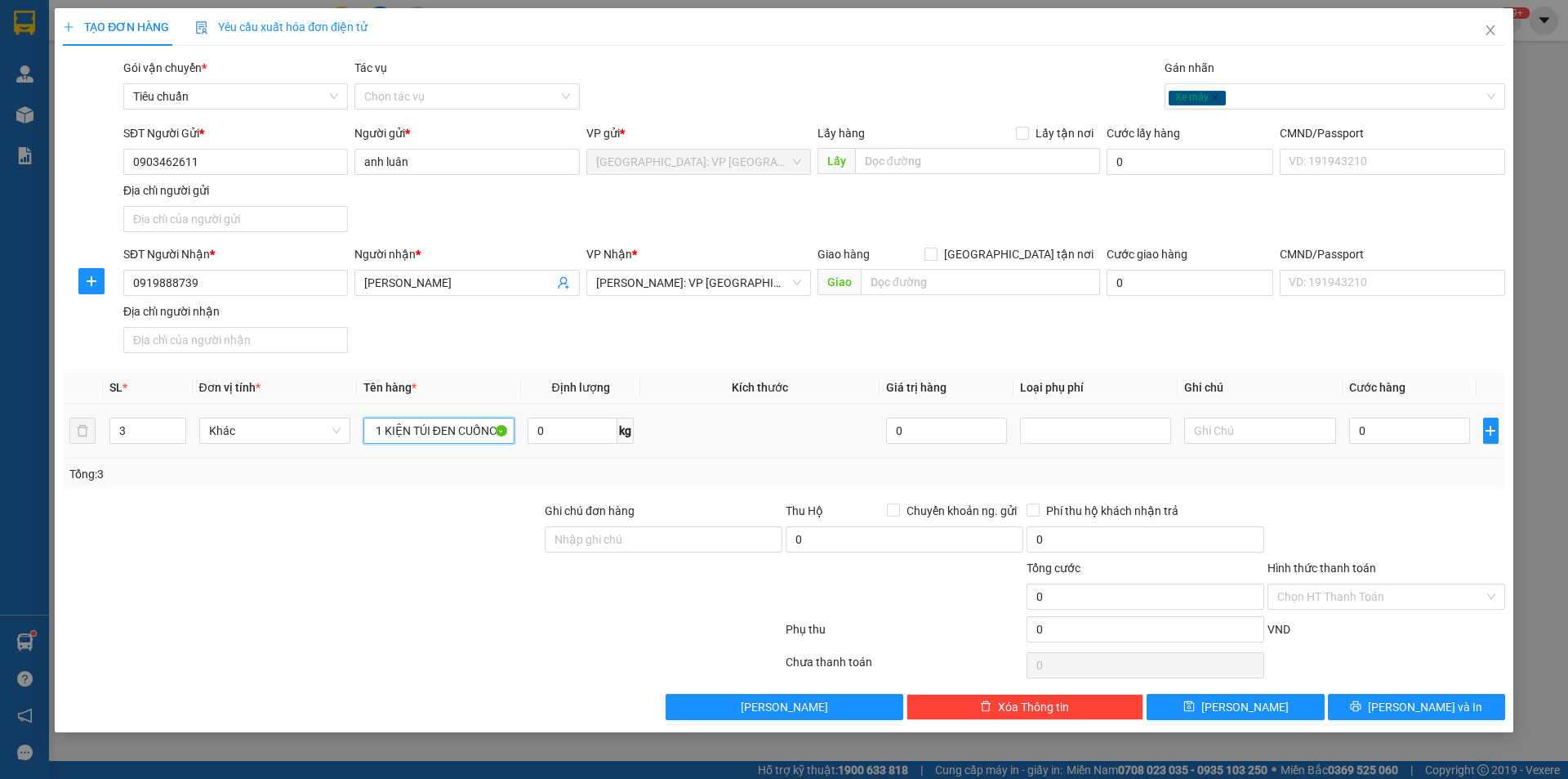
scroll to position [0, 230]
click at [491, 422] on input "1 xe số bs 59DB 164 65, 1 XE SÔ 59DB10915, 1 KIỆN TÚI ĐEN CUỐNCO" at bounding box center [439, 431] width 151 height 27
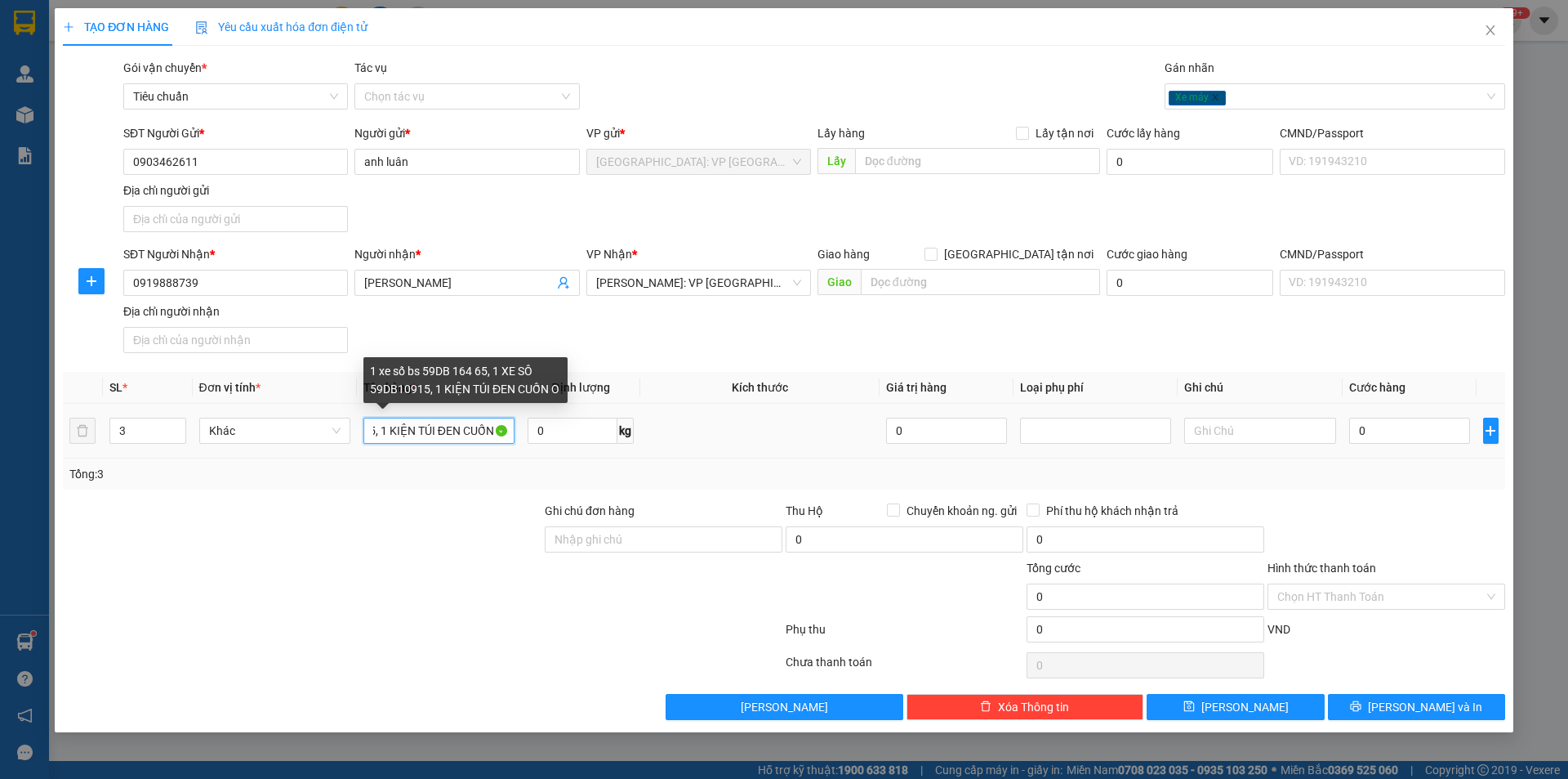
scroll to position [0, 223]
click at [494, 431] on input "1 xe số bs 59DB 164 65, 1 XE SÔ 59DB10915, 1 KIỆN TÚI ĐEN CUỐN O" at bounding box center [439, 431] width 151 height 27
click at [496, 430] on input "1 xe số bs 59DB 164 65, 1 XE SÔ 59DB10915, 1 KIỆN TÚI ĐEN CUỐN O" at bounding box center [439, 431] width 151 height 27
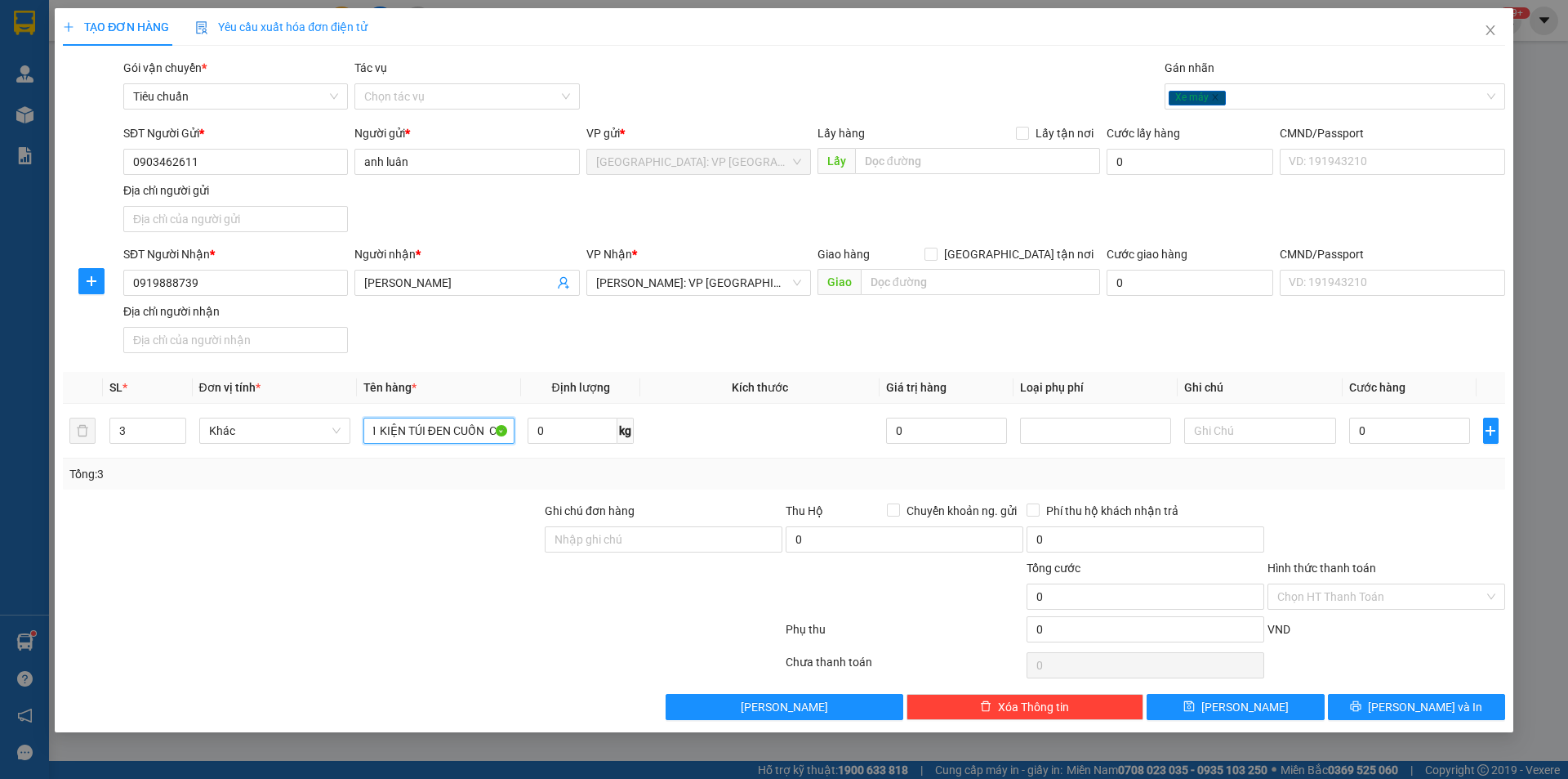
type input "1 xe số bs 59DB 164 65, 1 XE SÔ 59DB10915, 1 KIỆN TÚI ĐEN CUỐN CO"
click at [1409, 427] on input "0" at bounding box center [1410, 431] width 122 height 27
type input "02"
type input "2"
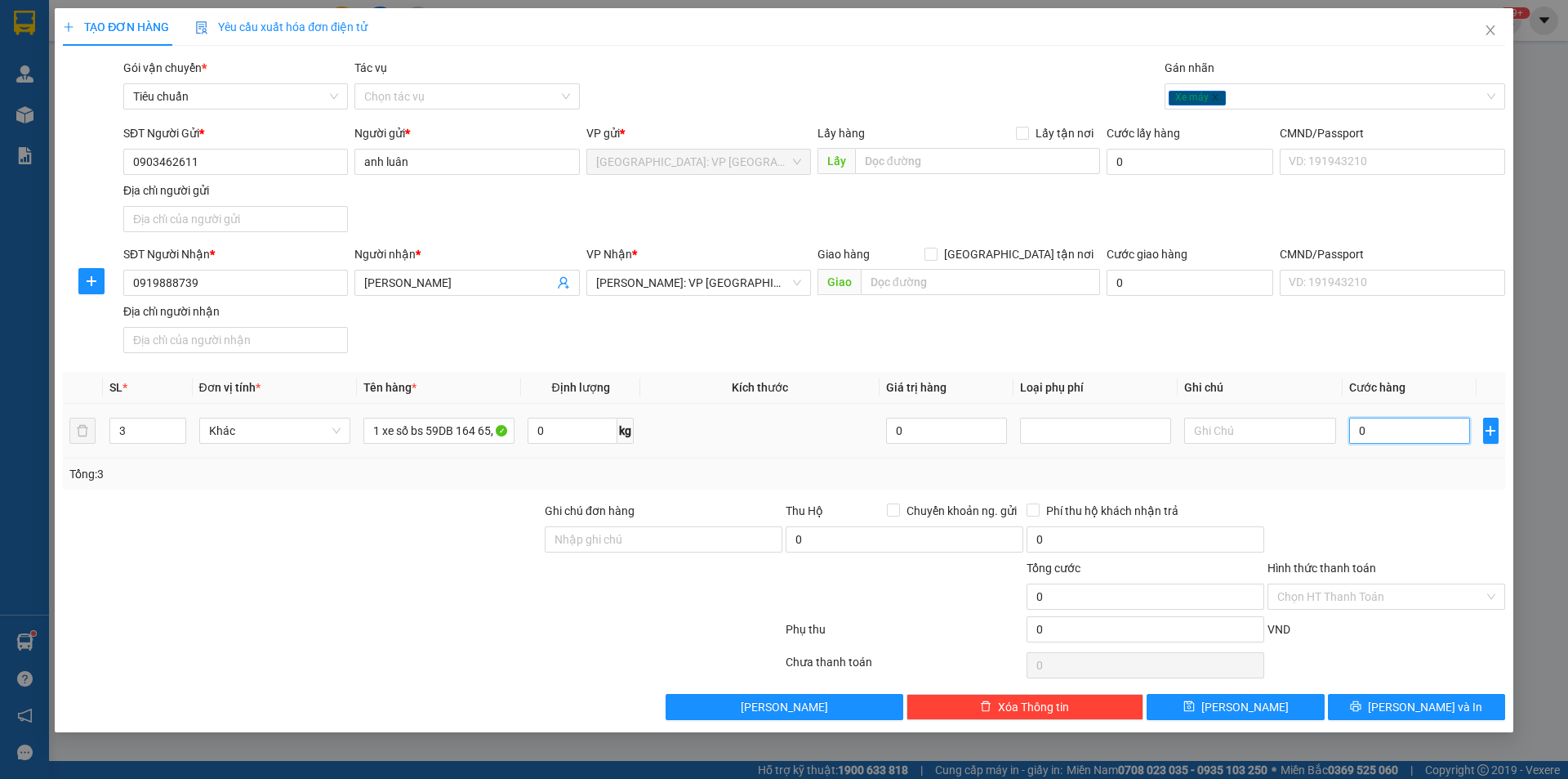
type input "2"
type input "020"
type input "20"
type input "0.200"
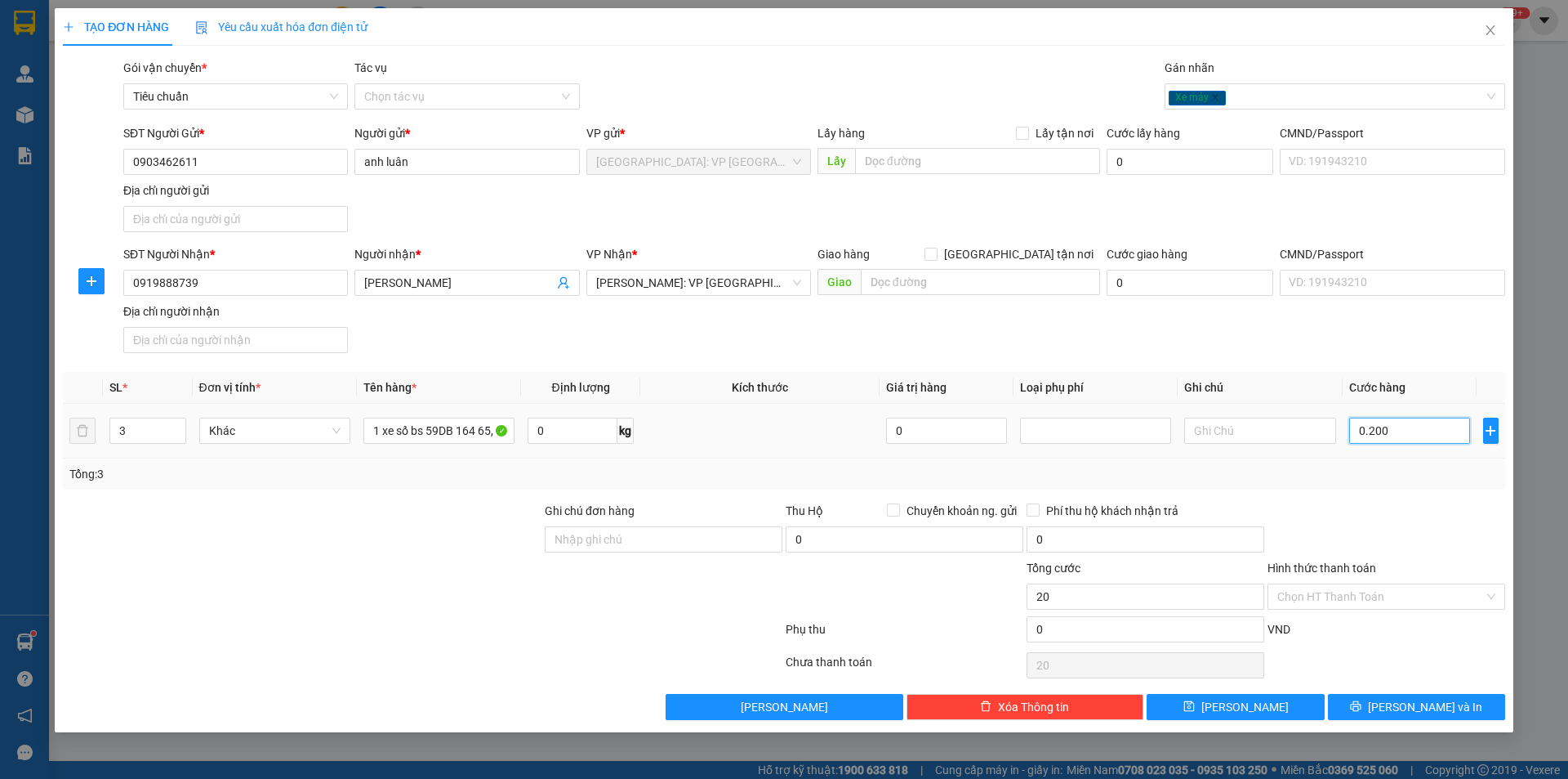
type input "200"
type input "02.000"
type input "2.000"
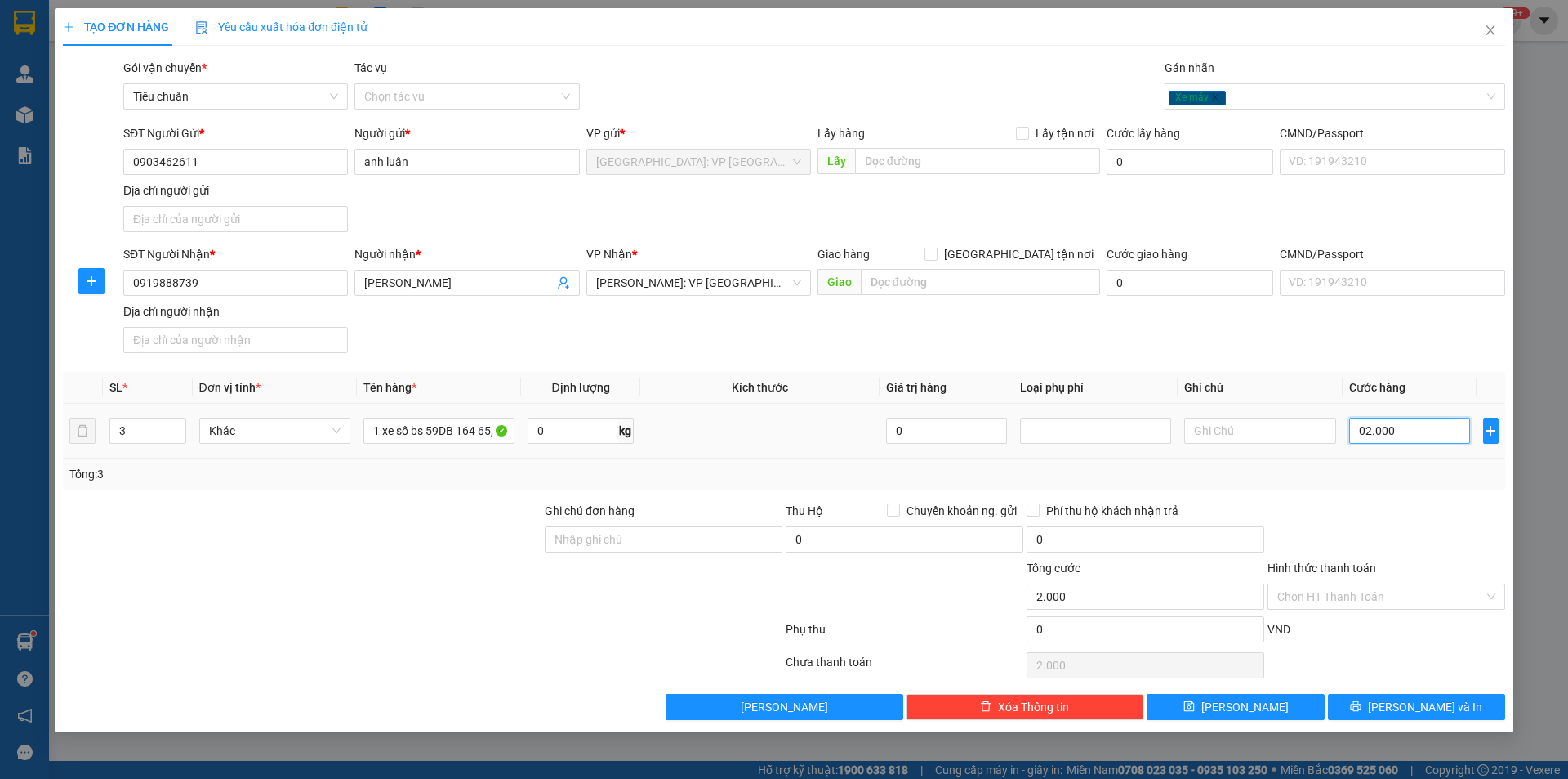
type input "020.000"
type input "20.000"
type input "0.200.000"
type input "200.000"
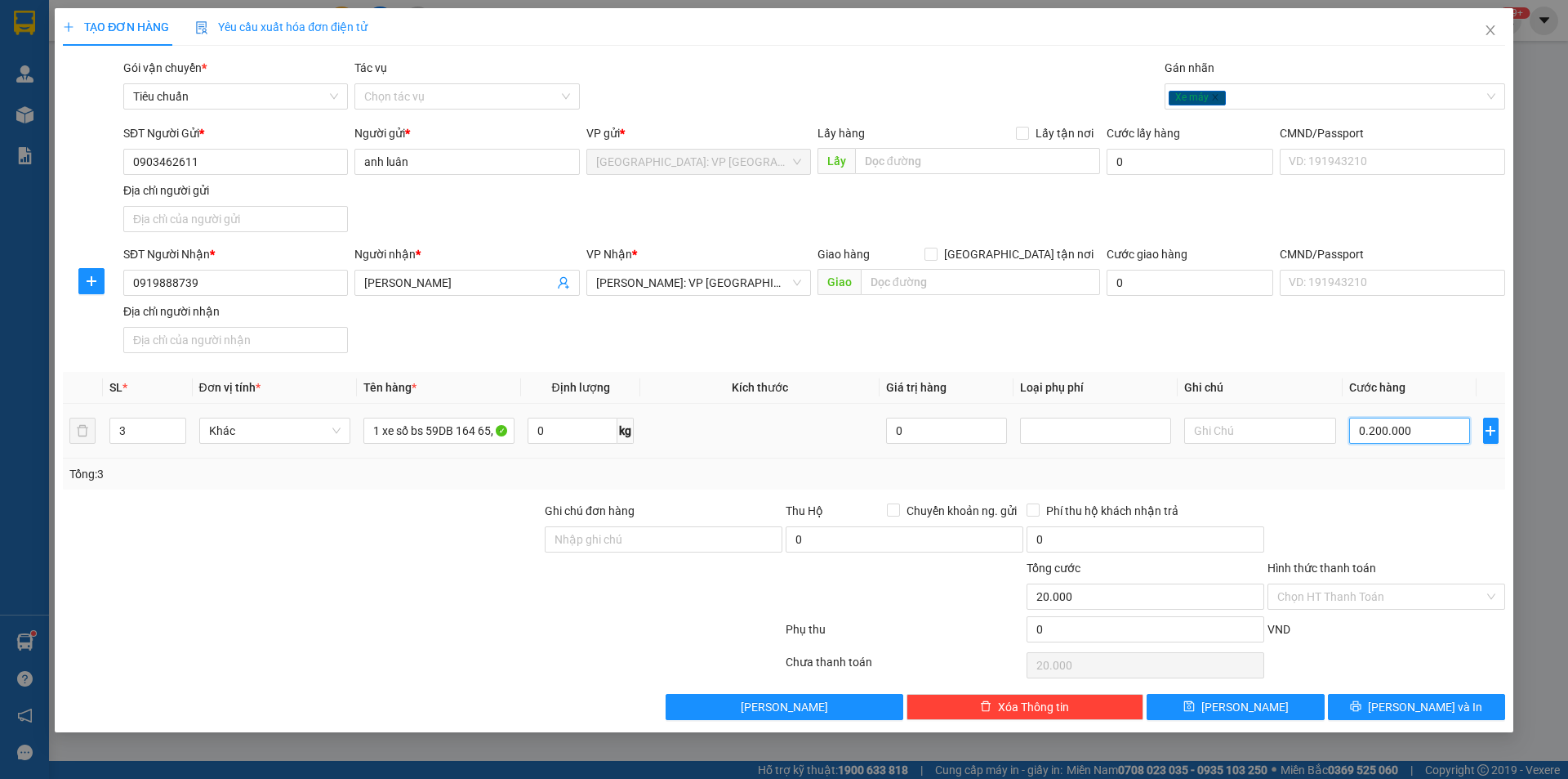
type input "200.000"
type input "02.000.000"
type input "2.000.000"
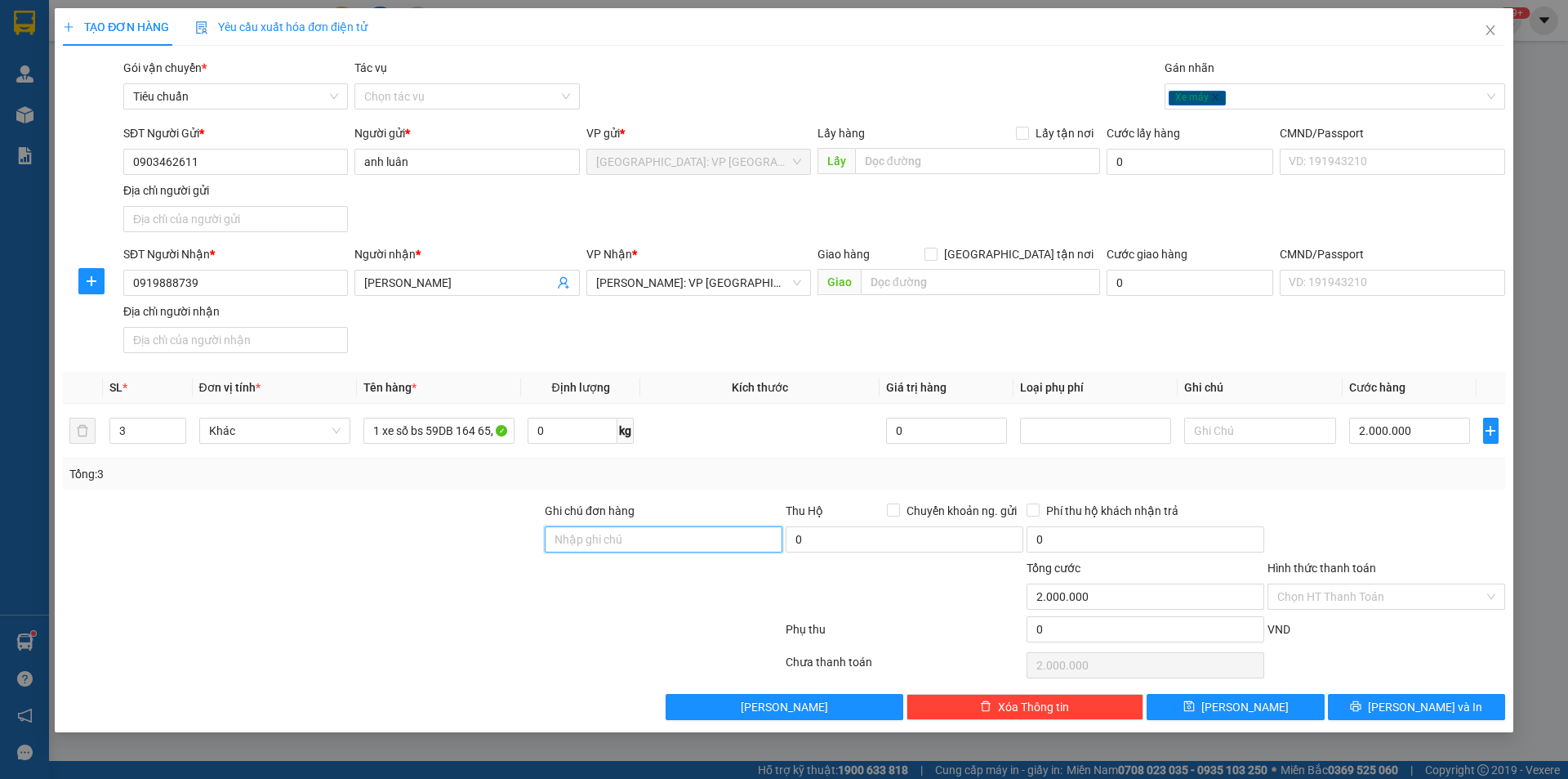
click at [758, 543] on input "Ghi chú đơn hàng" at bounding box center [663, 539] width 237 height 27
type input "chìa khách cầm"
click at [1412, 703] on span "Lưu và In" at bounding box center [1424, 707] width 114 height 18
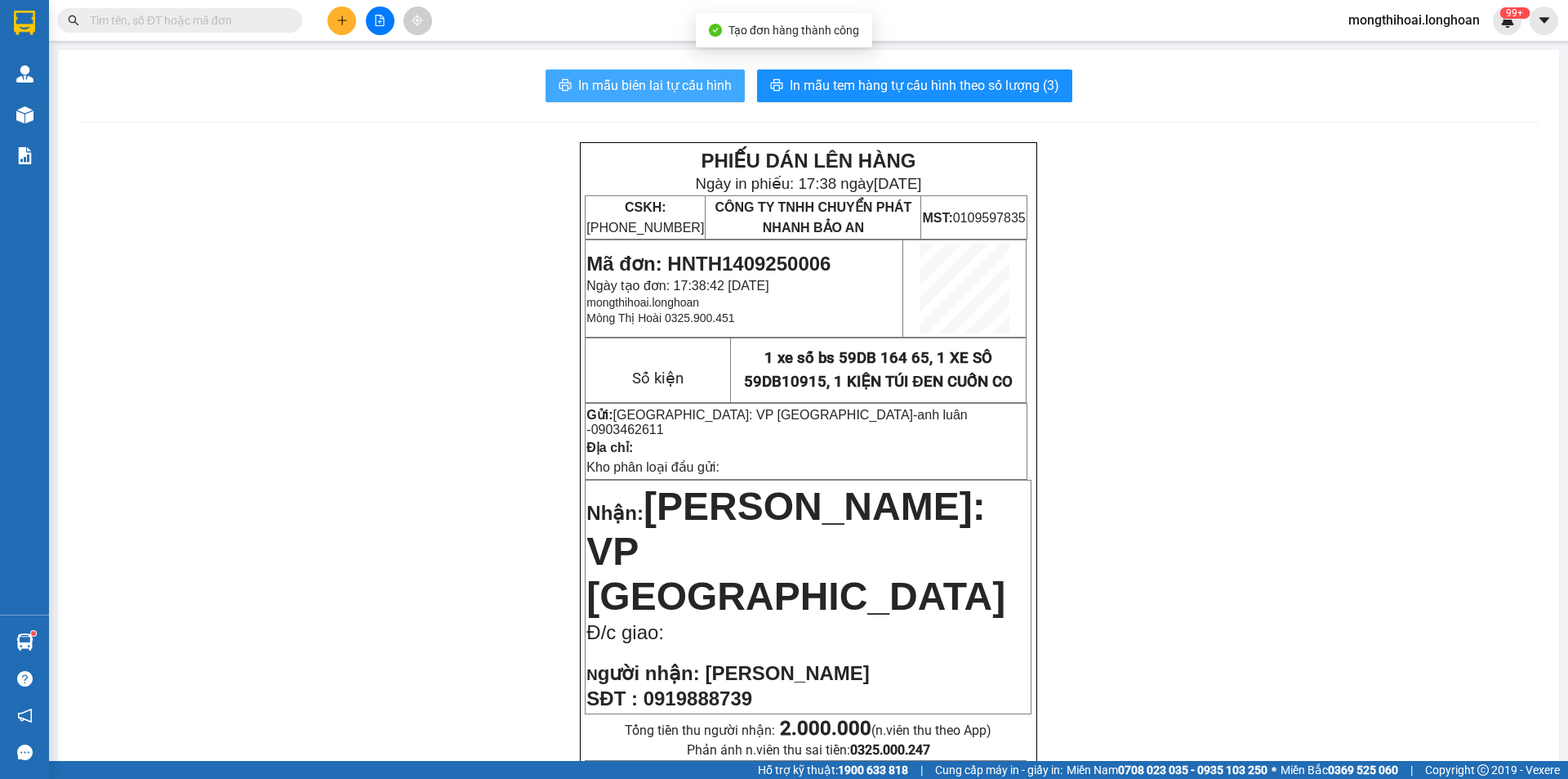
drag, startPoint x: 689, startPoint y: 82, endPoint x: 1380, endPoint y: 329, distance: 733.8
click at [690, 82] on span "In mẫu biên lai tự cấu hình" at bounding box center [655, 85] width 154 height 20
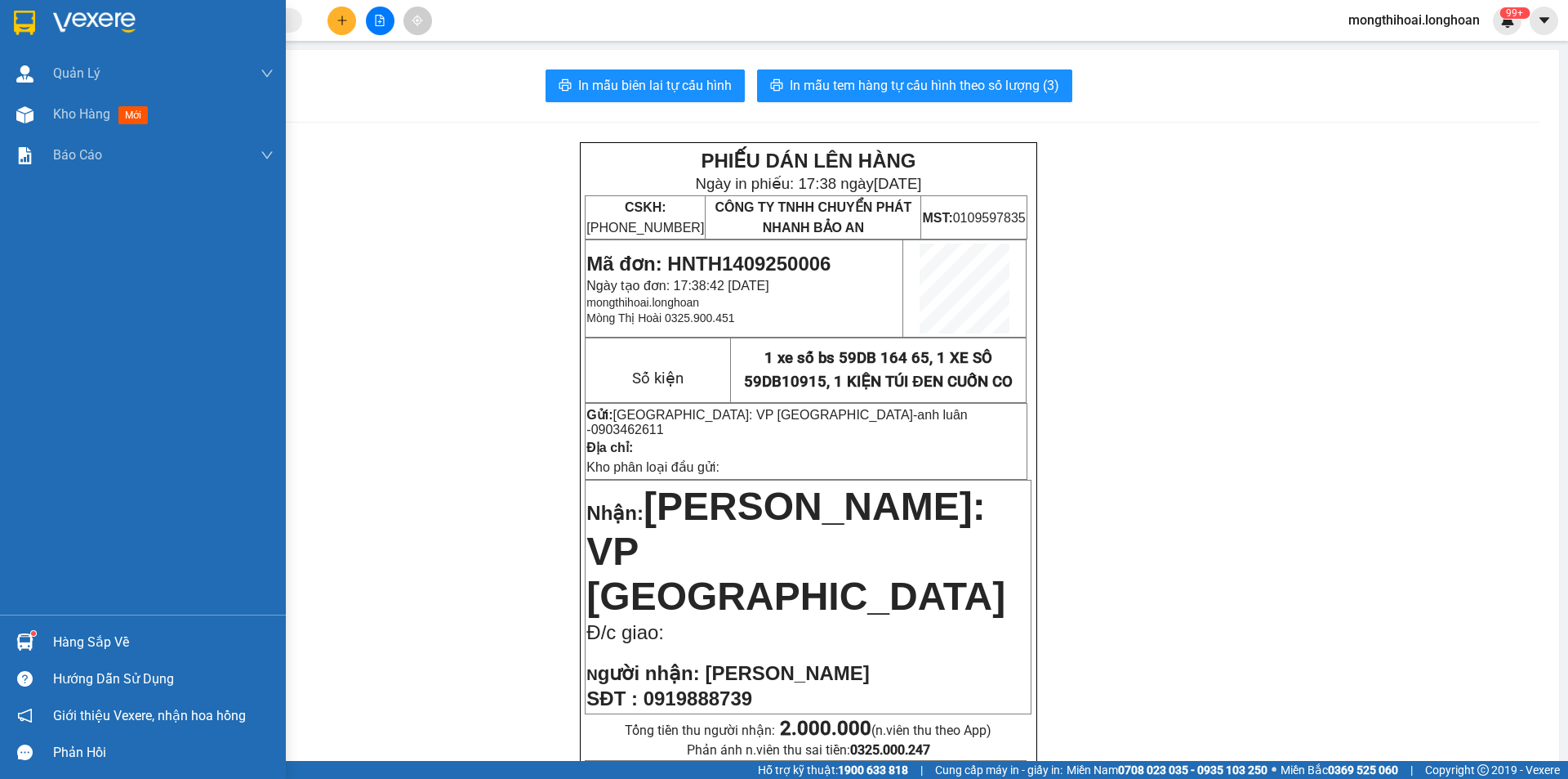
click at [0, 9] on div at bounding box center [143, 27] width 286 height 53
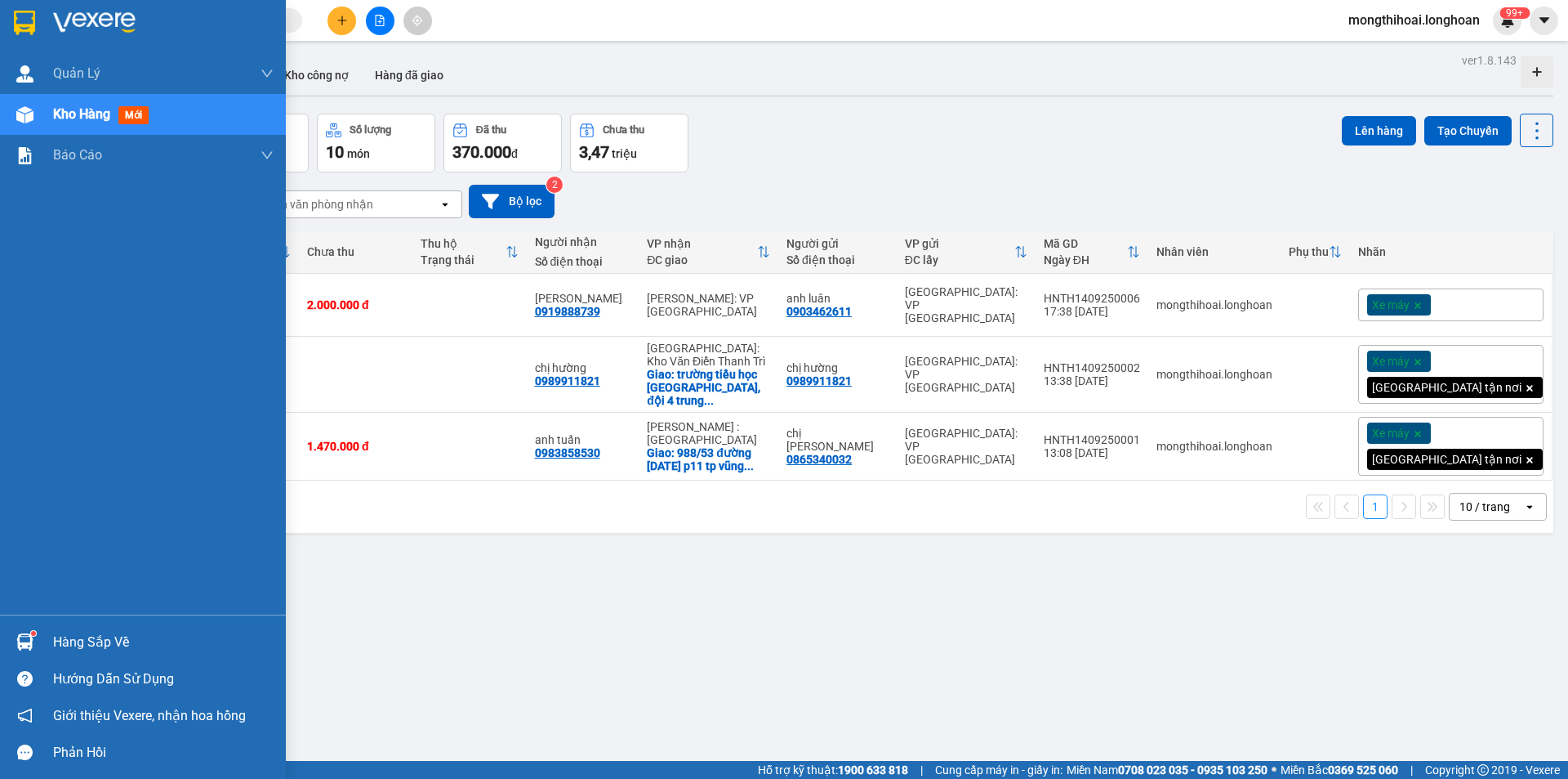
click at [0, 8] on div at bounding box center [143, 27] width 286 height 53
click at [0, 1] on div at bounding box center [143, 27] width 286 height 53
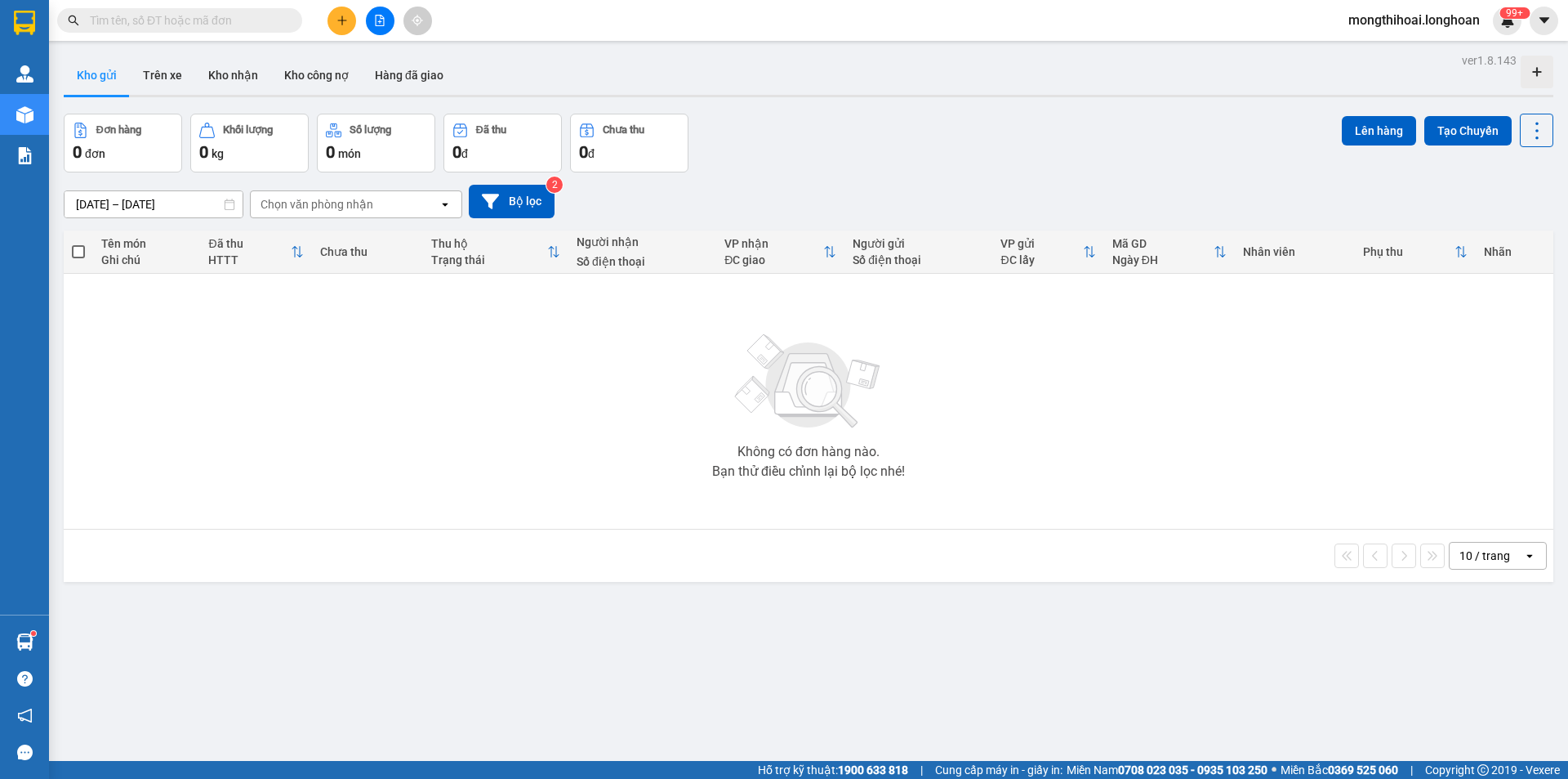
click at [254, 19] on input "text" at bounding box center [186, 20] width 192 height 18
paste input "0903462611"
type input "0903462611"
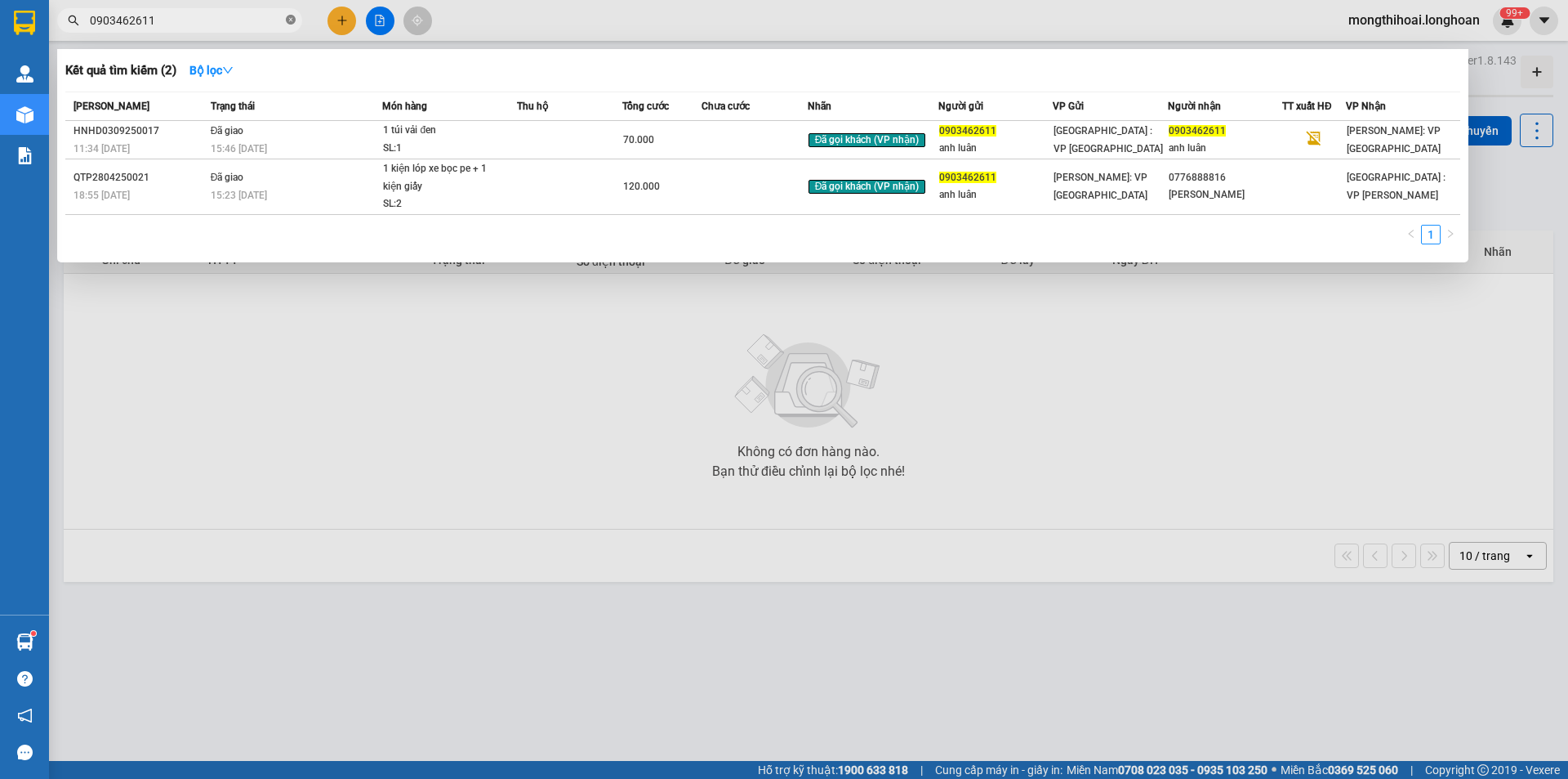
click at [290, 22] on icon "close-circle" at bounding box center [290, 19] width 10 height 10
